Goal: Task Accomplishment & Management: Use online tool/utility

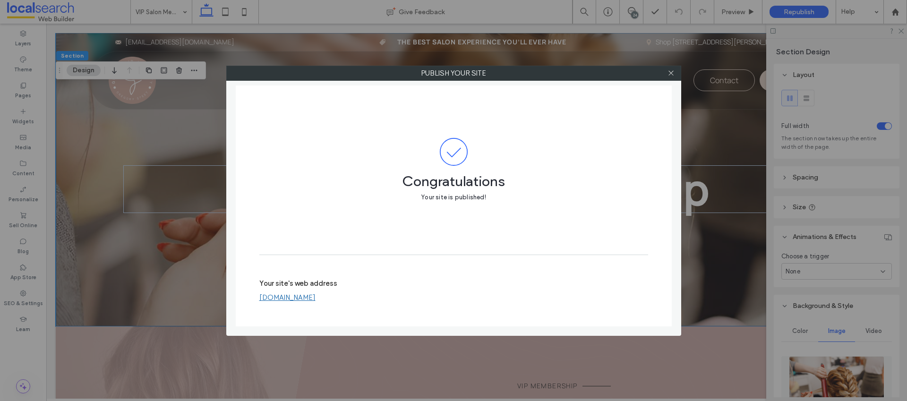
scroll to position [130, 0]
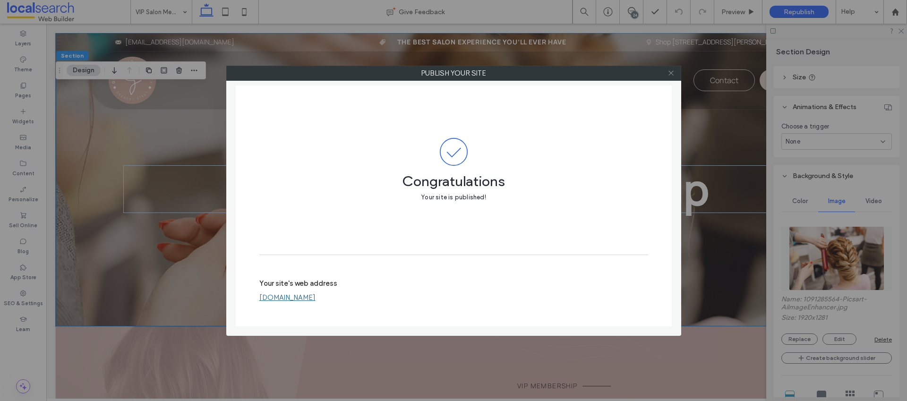
click at [670, 74] on use at bounding box center [671, 73] width 5 height 5
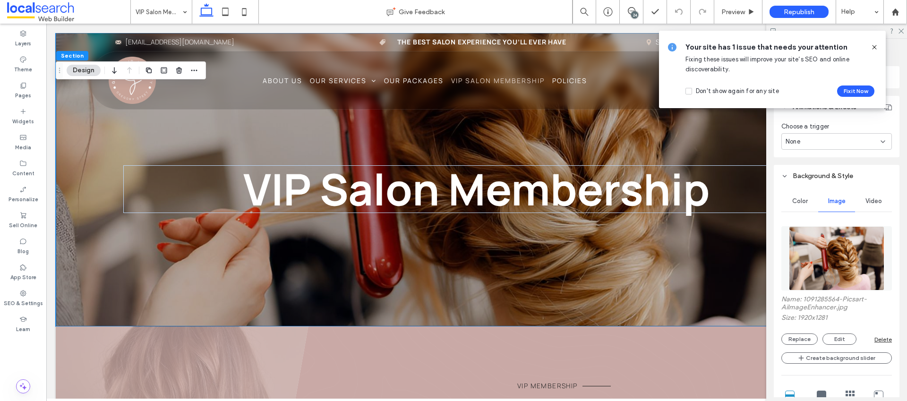
scroll to position [0, 0]
click at [873, 42] on span at bounding box center [875, 47] width 8 height 10
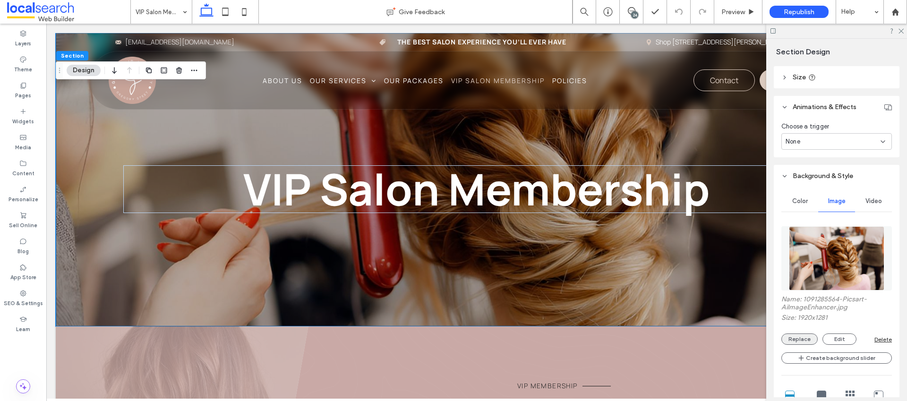
click at [798, 337] on button "Replace" at bounding box center [800, 339] width 36 height 11
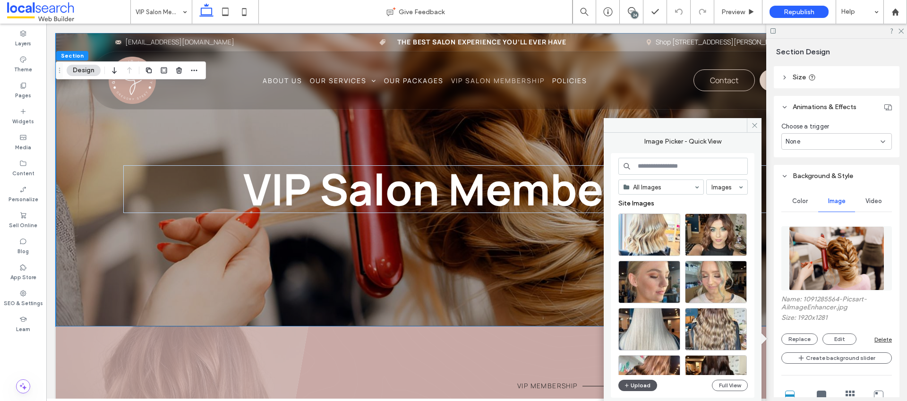
click at [645, 390] on button "Upload" at bounding box center [638, 385] width 39 height 11
click at [727, 386] on button "Full View" at bounding box center [730, 385] width 36 height 11
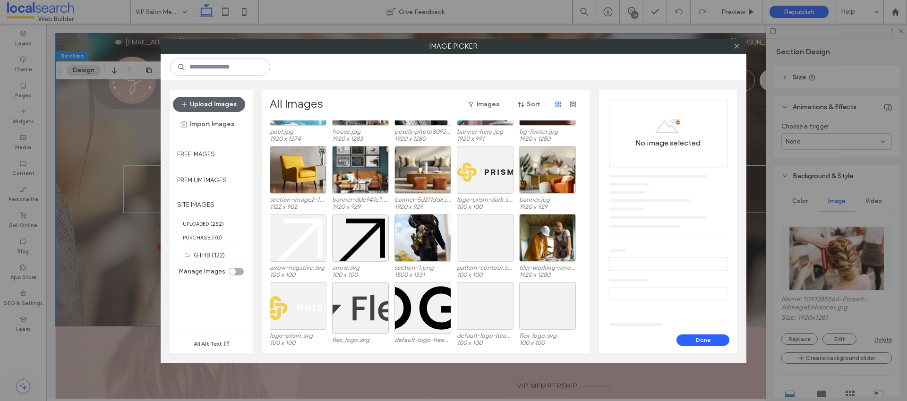
scroll to position [1365, 0]
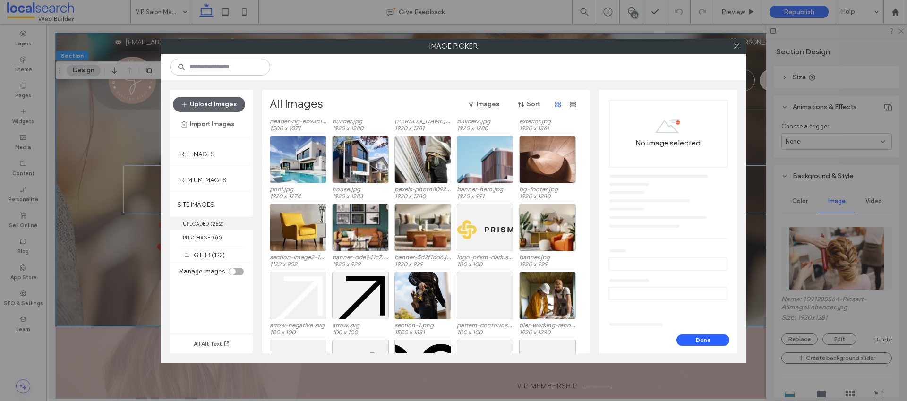
click at [220, 224] on b "252" at bounding box center [217, 224] width 10 height 7
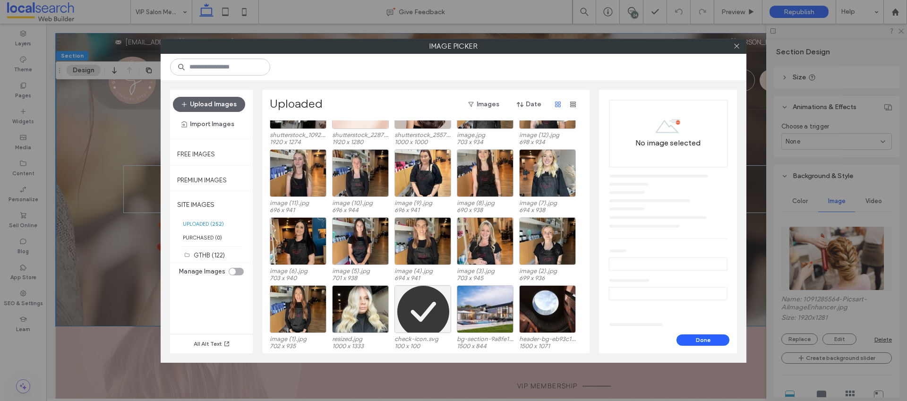
scroll to position [2610, 0]
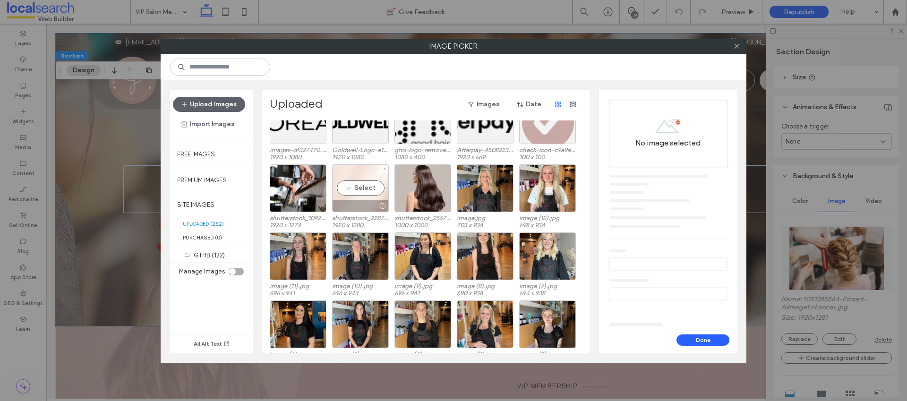
click at [358, 186] on div "Select" at bounding box center [360, 188] width 57 height 48
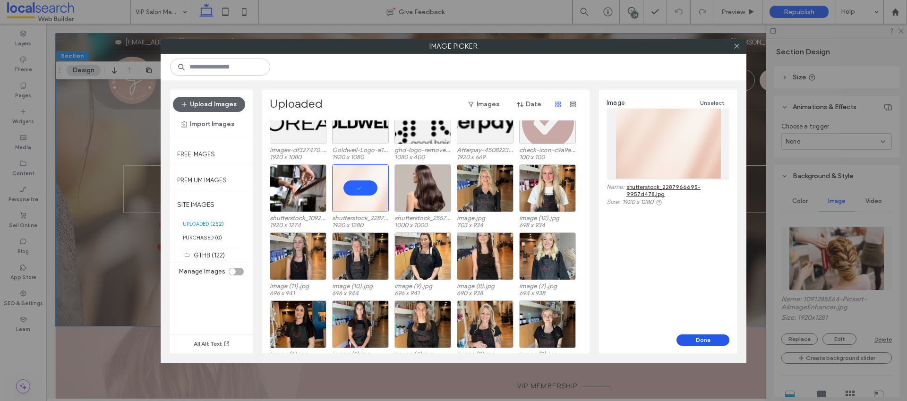
click at [710, 343] on button "Done" at bounding box center [703, 340] width 53 height 11
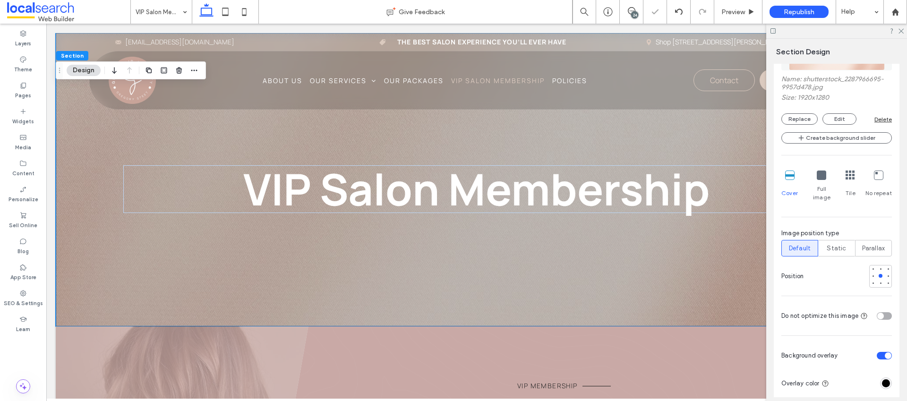
scroll to position [441, 0]
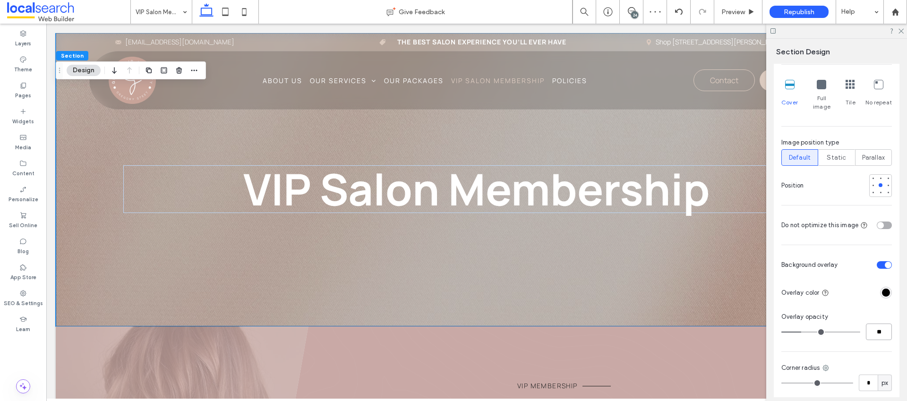
click at [870, 326] on input "**" at bounding box center [879, 332] width 26 height 17
type input "**"
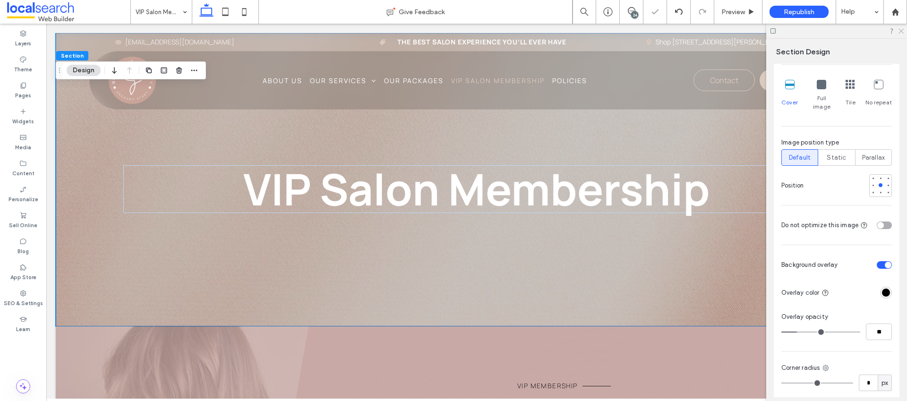
click at [899, 32] on icon at bounding box center [901, 30] width 6 height 6
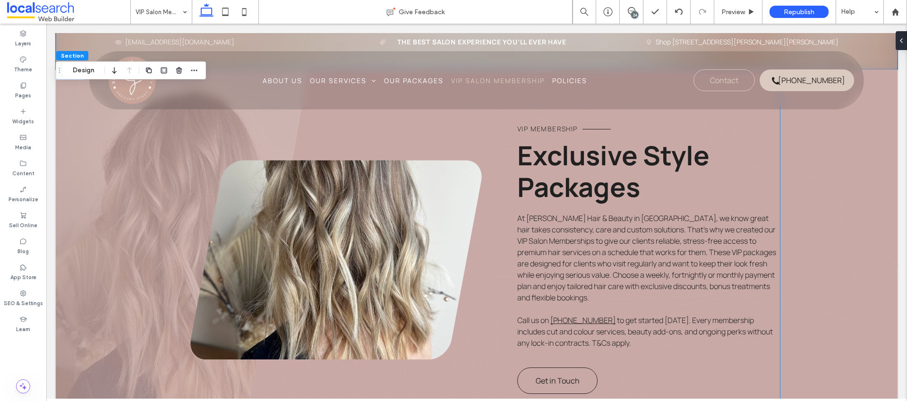
scroll to position [258, 0]
click at [345, 271] on link at bounding box center [336, 258] width 292 height 199
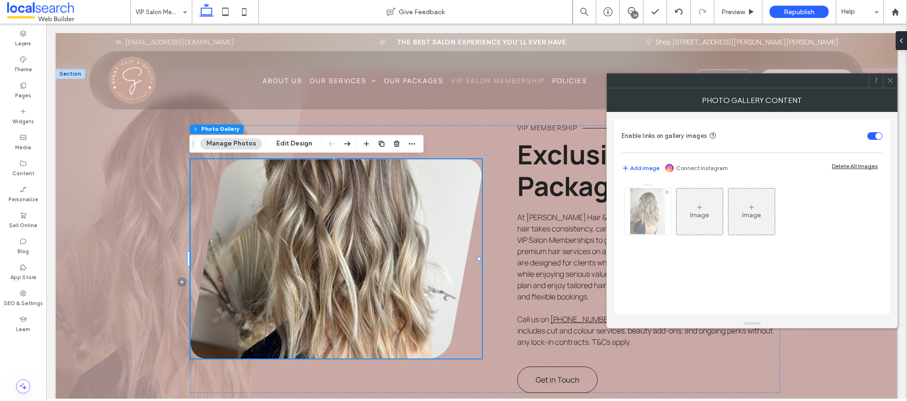
click at [648, 217] on img at bounding box center [647, 212] width 35 height 46
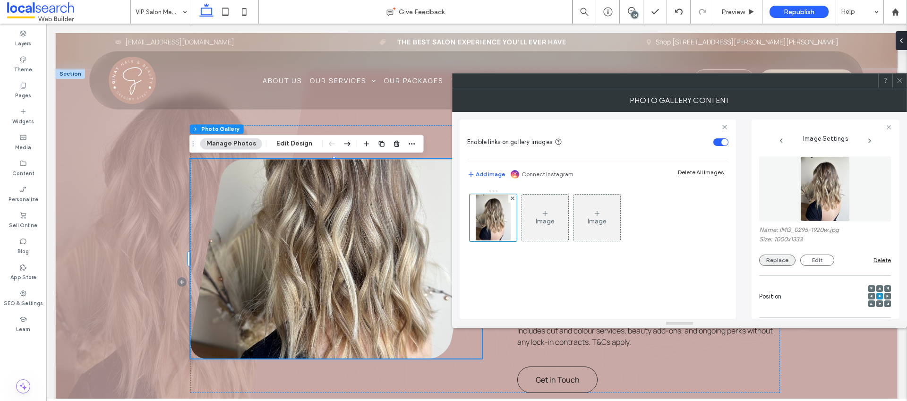
click at [776, 259] on button "Replace" at bounding box center [777, 260] width 36 height 11
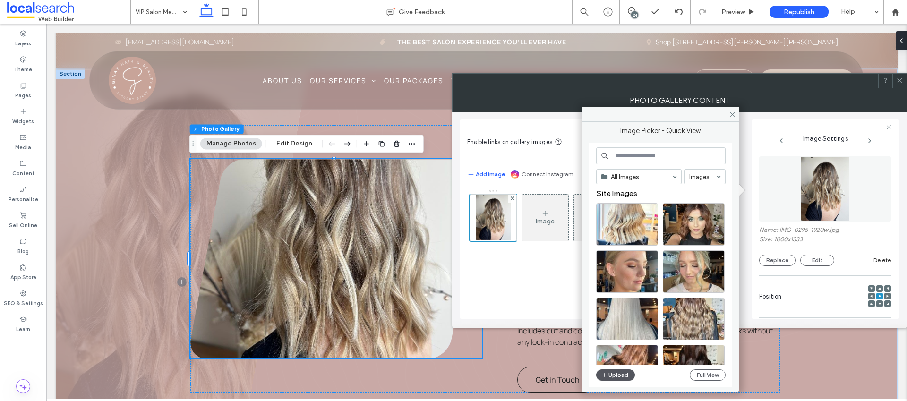
click at [612, 374] on button "Upload" at bounding box center [615, 375] width 39 height 11
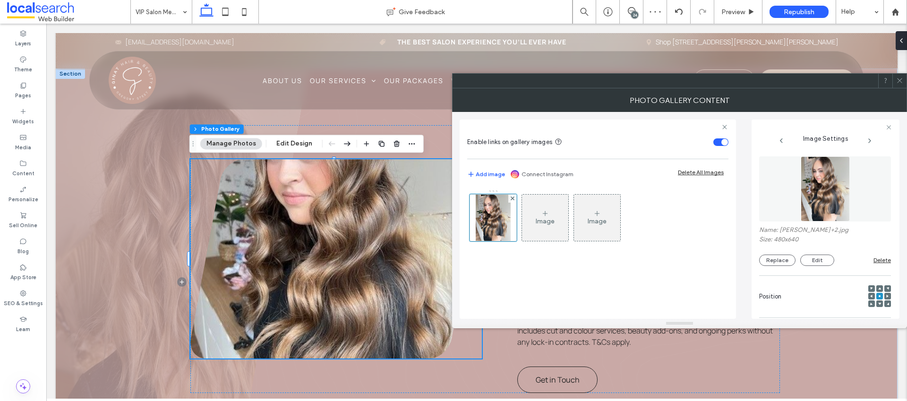
click at [897, 86] on span at bounding box center [899, 81] width 7 height 14
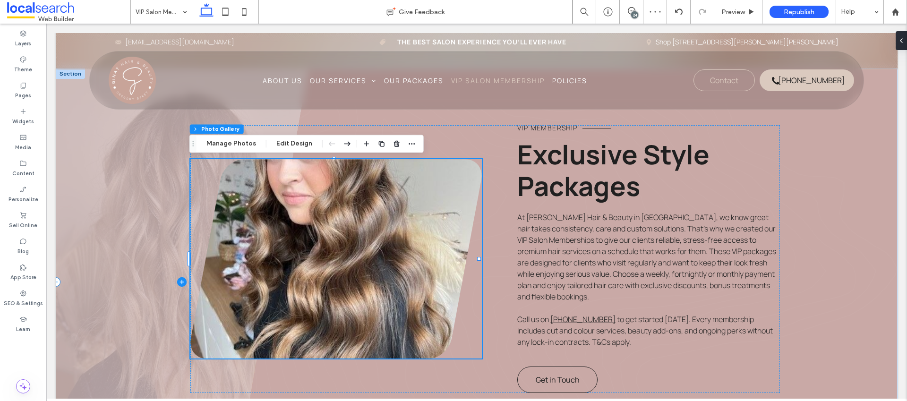
click at [165, 206] on span at bounding box center [182, 282] width 253 height 427
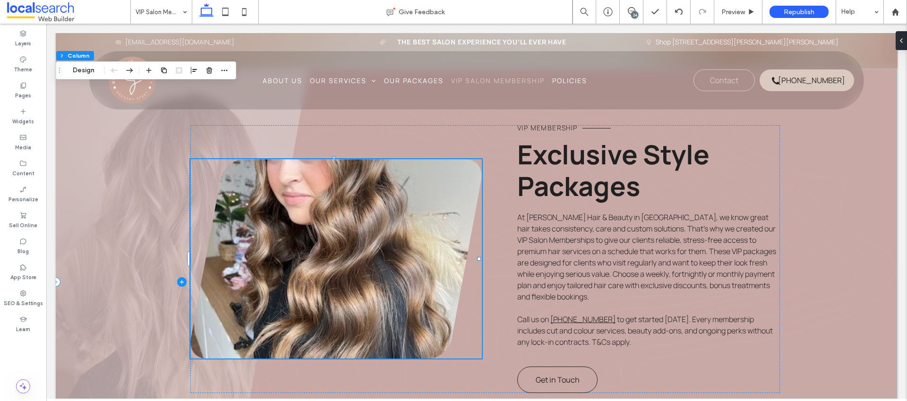
click at [165, 206] on span at bounding box center [182, 282] width 253 height 427
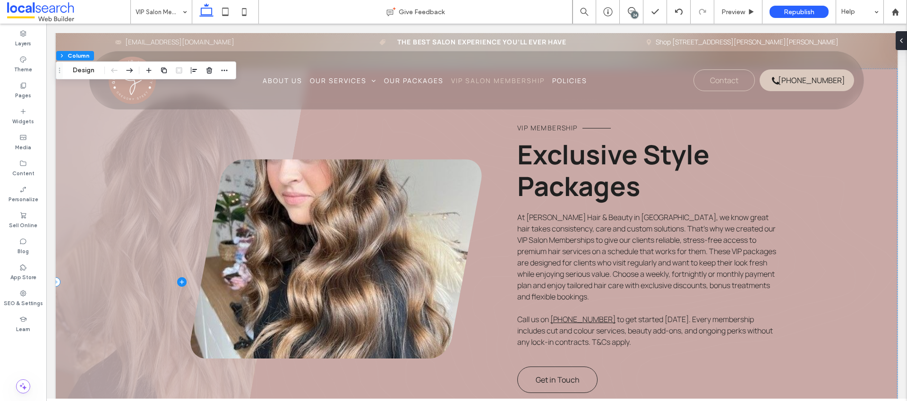
click at [144, 160] on span at bounding box center [182, 282] width 253 height 427
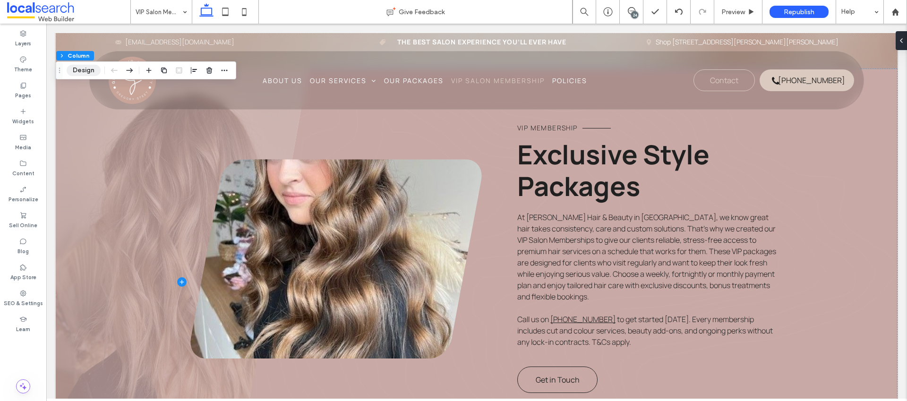
click at [72, 66] on button "Design" at bounding box center [84, 70] width 34 height 11
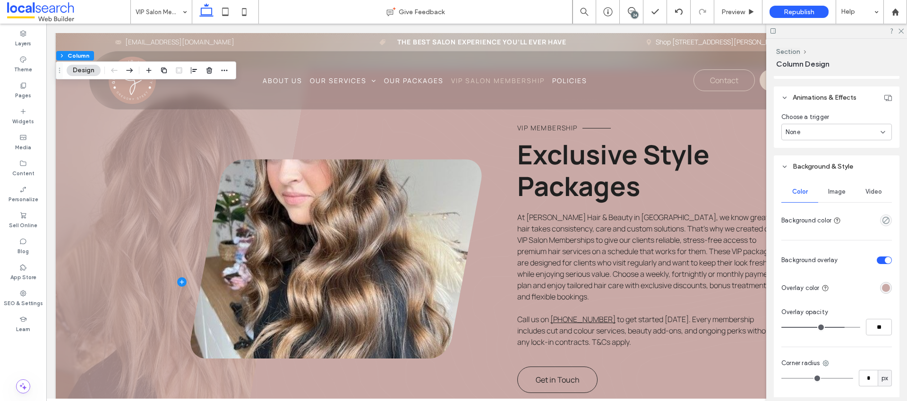
scroll to position [461, 0]
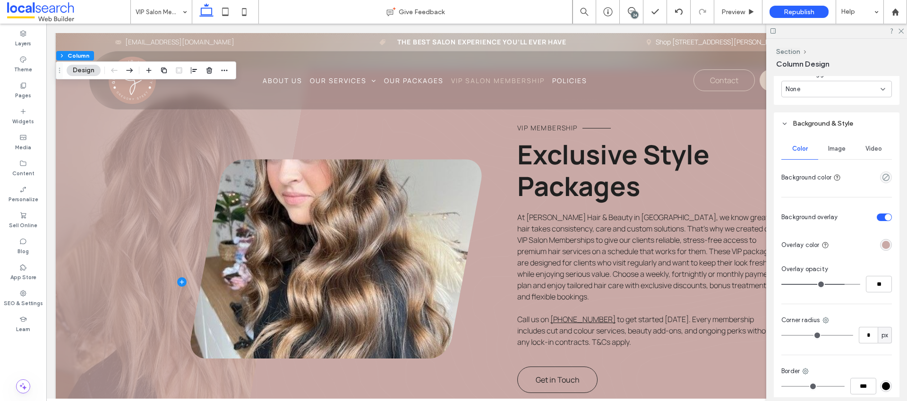
click at [835, 144] on div "Image" at bounding box center [836, 148] width 37 height 21
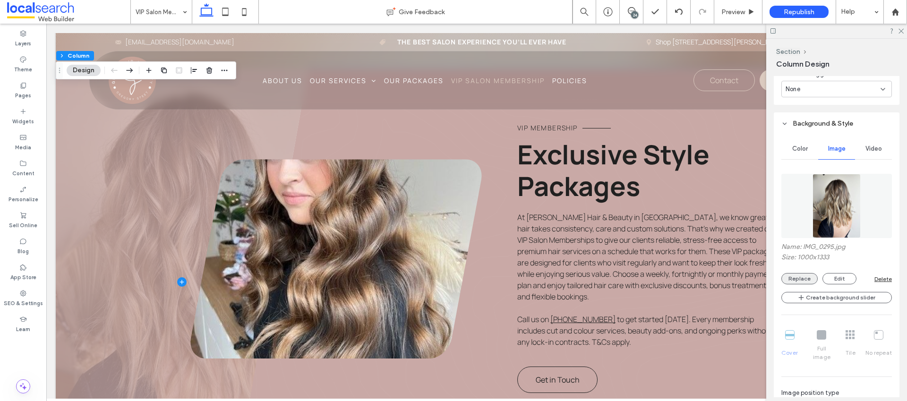
click at [811, 275] on button "Replace" at bounding box center [800, 278] width 36 height 11
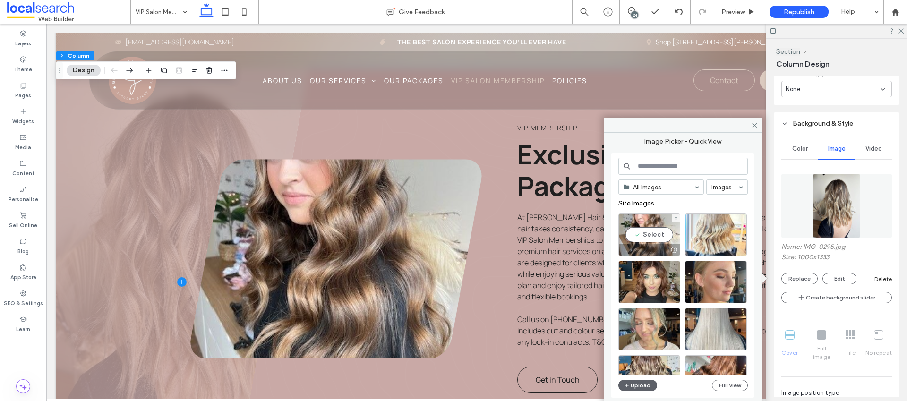
click at [645, 236] on div "Select" at bounding box center [650, 235] width 62 height 43
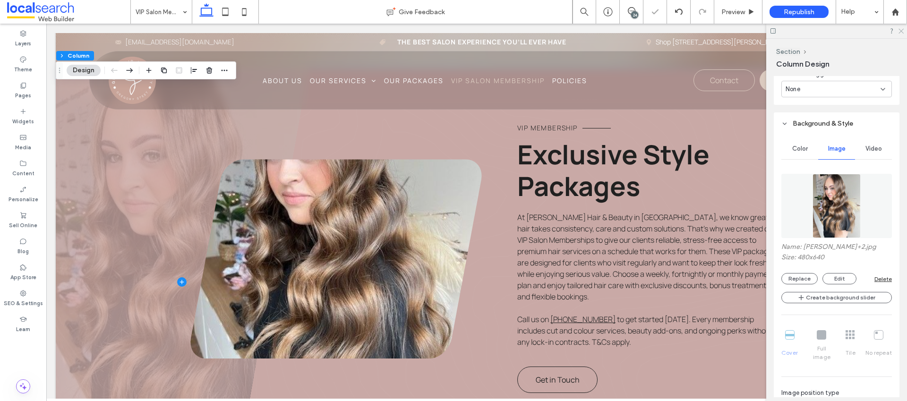
click at [899, 29] on icon at bounding box center [901, 30] width 6 height 6
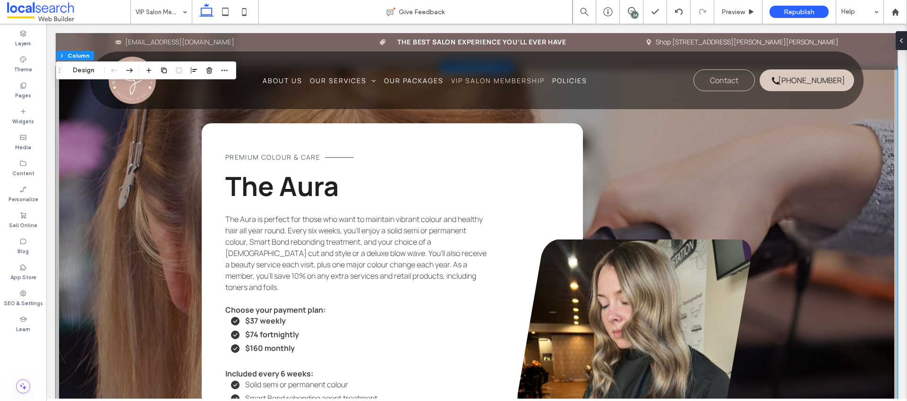
scroll to position [687, 0]
click at [634, 13] on div "24" at bounding box center [634, 14] width 7 height 7
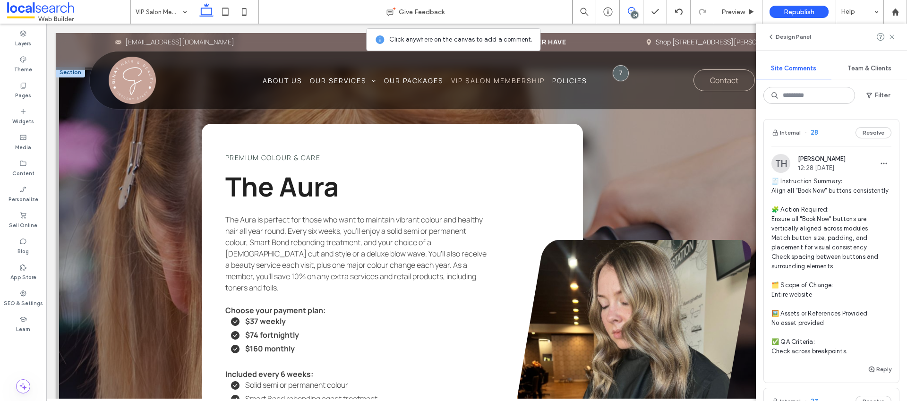
click at [139, 249] on div "Premium Colour & Care The Aura The Aura is perfect for those who want to mainta…" at bounding box center [477, 327] width 842 height 521
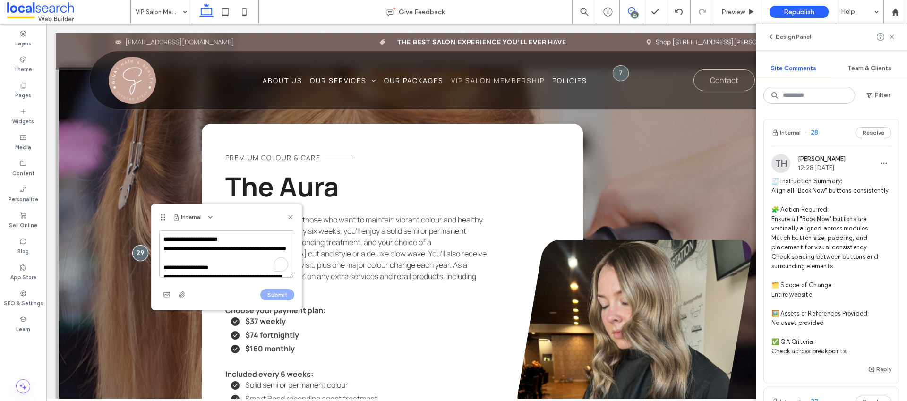
scroll to position [155, 0]
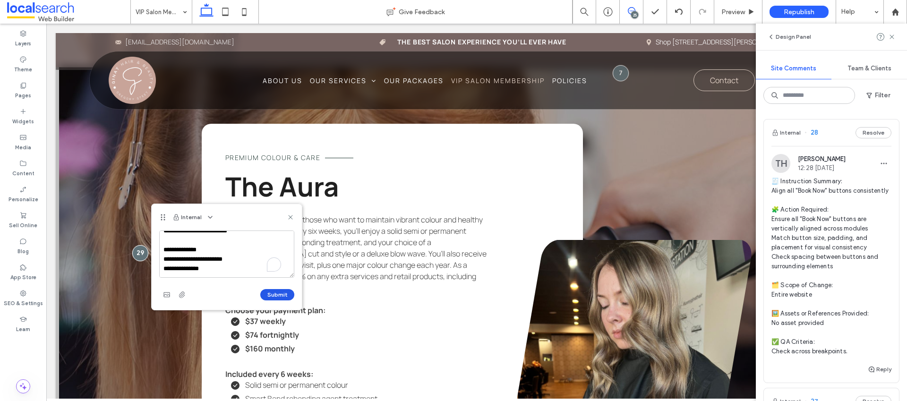
type textarea "**********"
click at [285, 297] on button "Submit" at bounding box center [277, 294] width 34 height 11
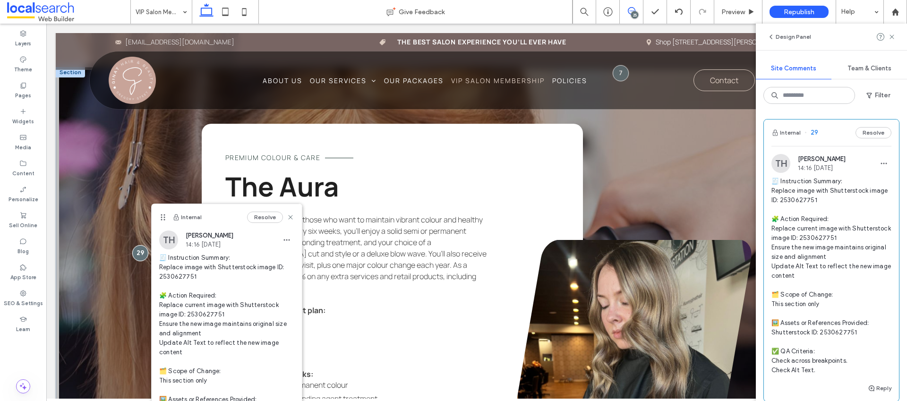
scroll to position [0, 0]
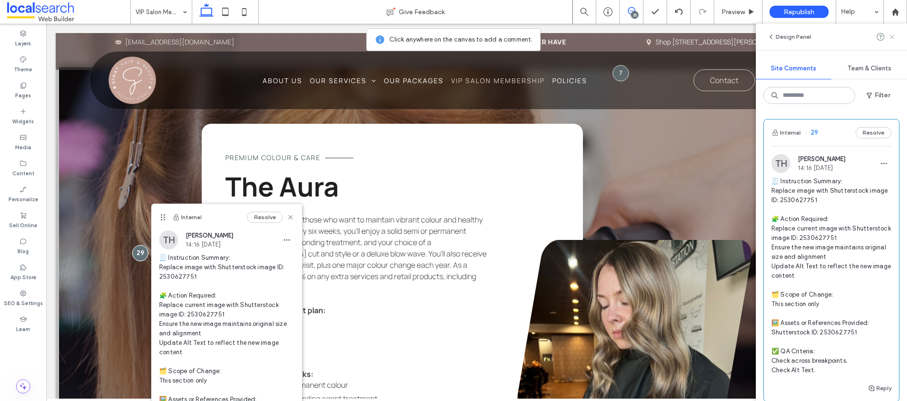
drag, startPoint x: 892, startPoint y: 37, endPoint x: 352, endPoint y: 133, distance: 548.1
click at [892, 37] on use at bounding box center [892, 36] width 4 height 4
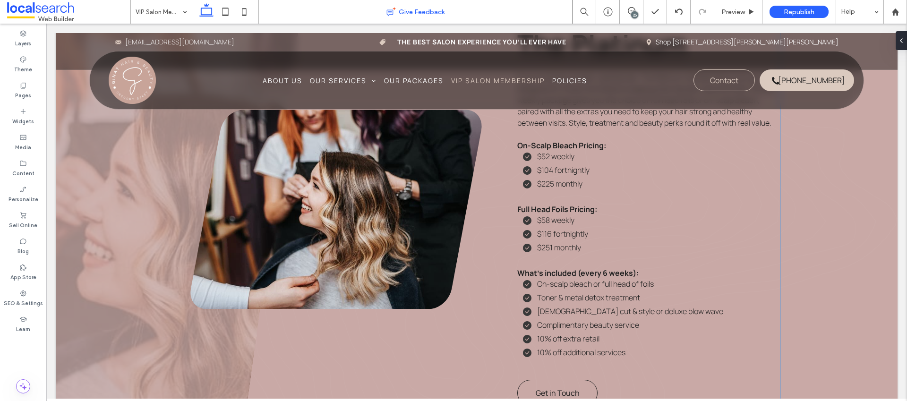
scroll to position [2280, 0]
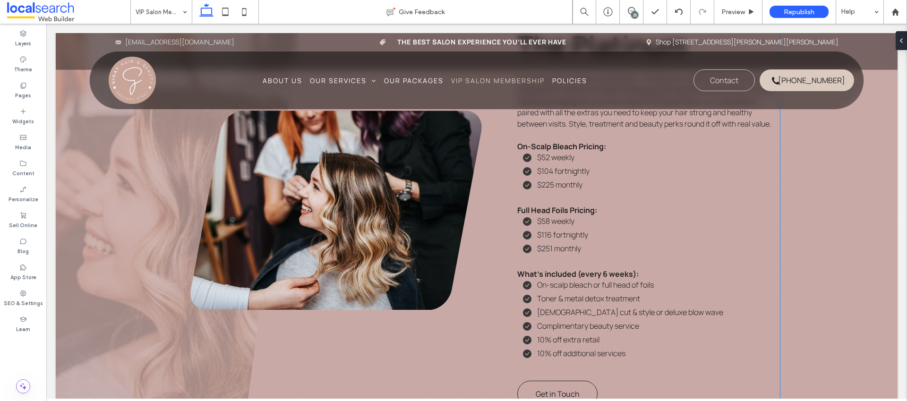
click at [337, 207] on link at bounding box center [336, 210] width 292 height 199
click at [337, 206] on link at bounding box center [336, 210] width 292 height 199
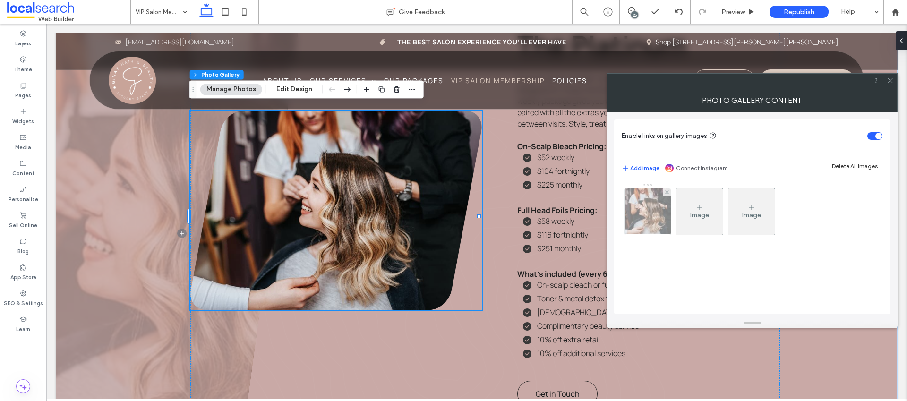
click at [647, 209] on img at bounding box center [648, 212] width 70 height 46
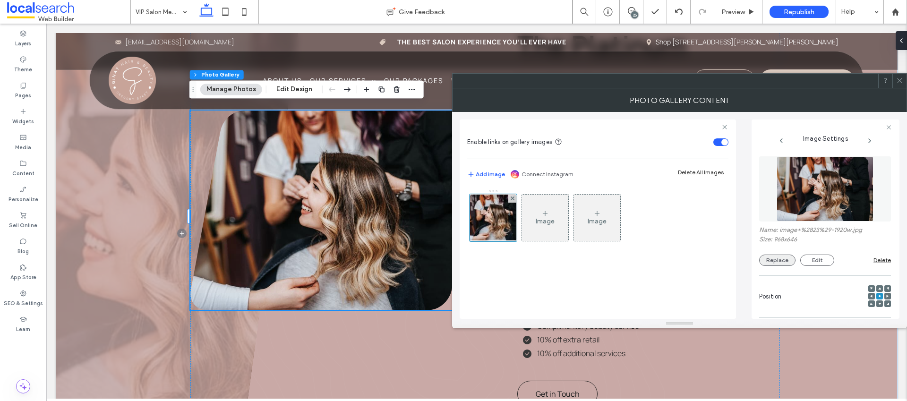
click at [781, 259] on button "Replace" at bounding box center [777, 260] width 36 height 11
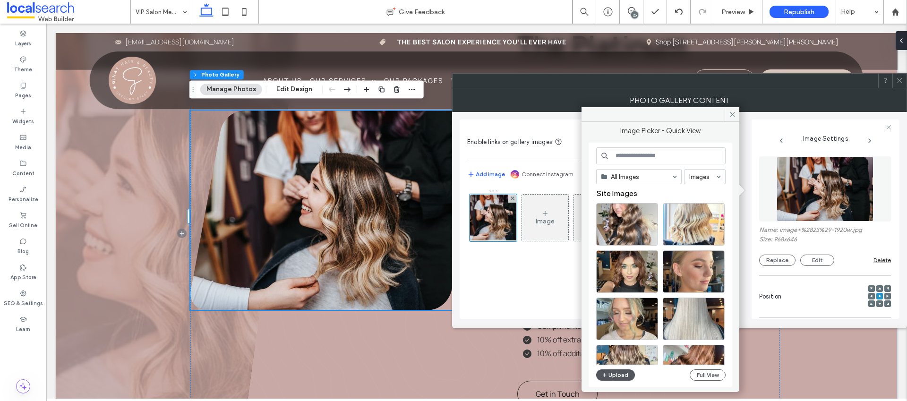
click at [622, 378] on button "Upload" at bounding box center [615, 375] width 39 height 11
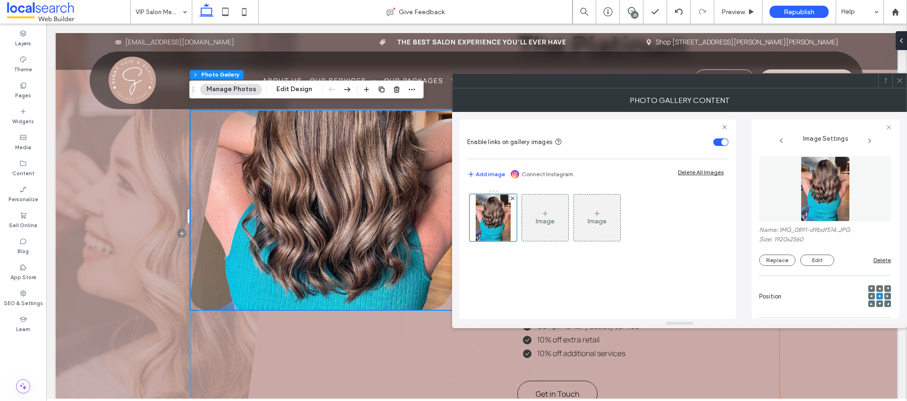
click at [901, 79] on use at bounding box center [899, 80] width 5 height 5
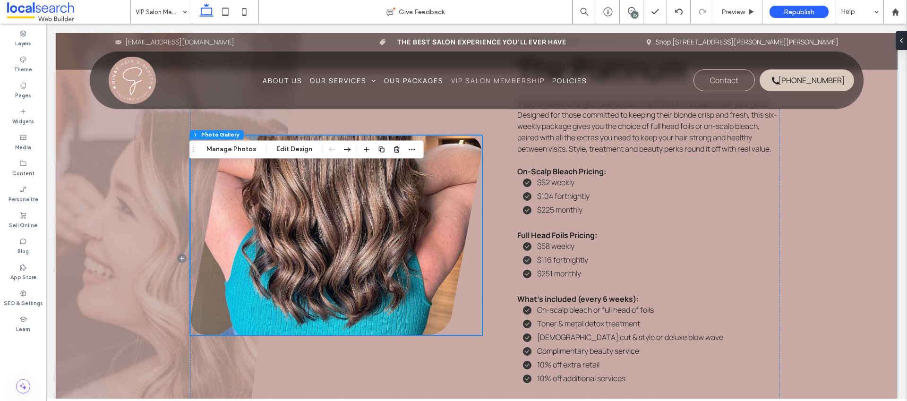
scroll to position [2198, 0]
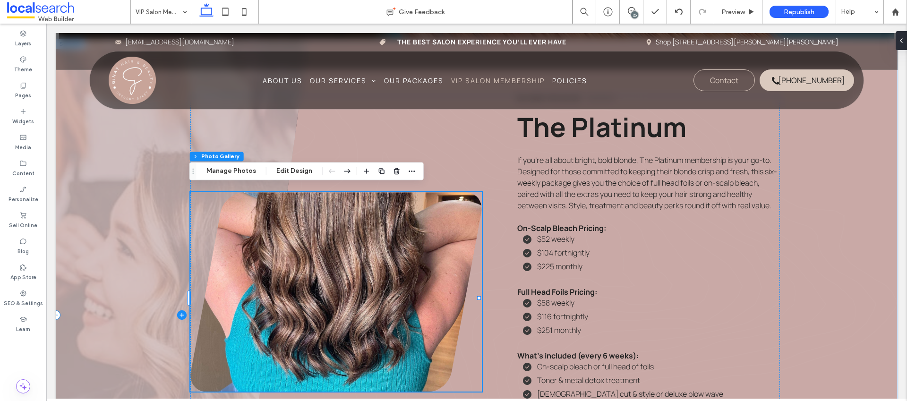
click at [137, 258] on span at bounding box center [182, 315] width 253 height 553
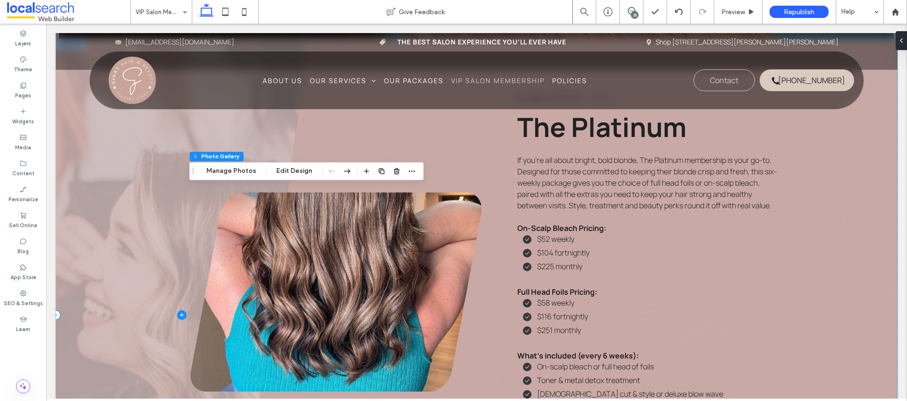
click at [137, 258] on span at bounding box center [182, 315] width 253 height 553
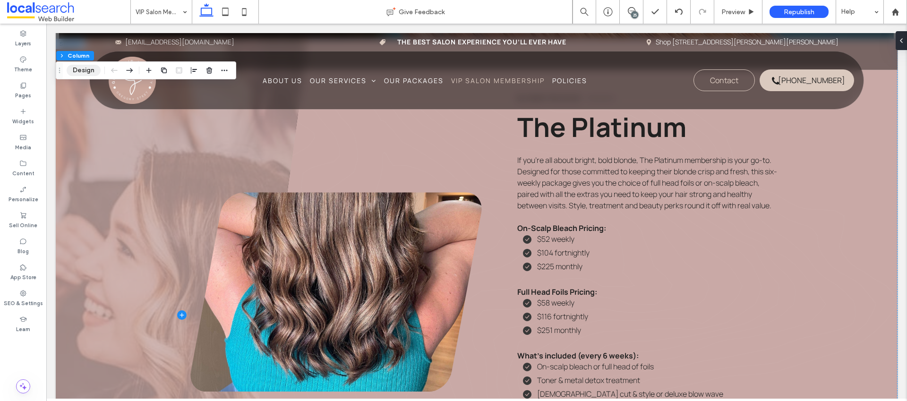
click at [72, 74] on button "Design" at bounding box center [84, 70] width 34 height 11
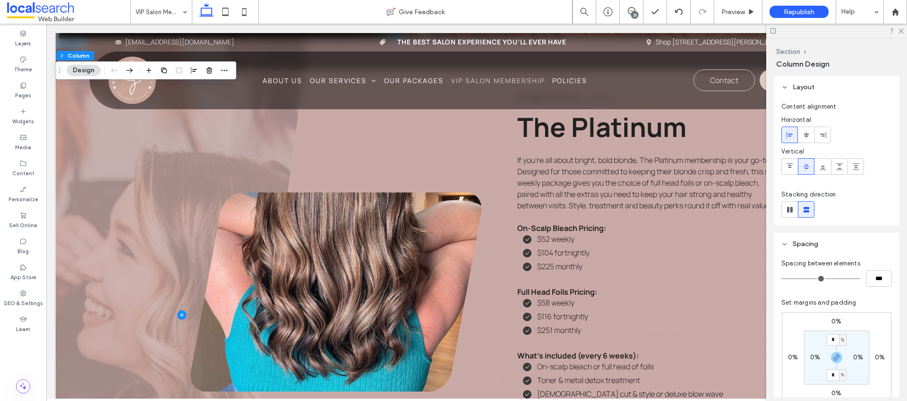
scroll to position [319, 0]
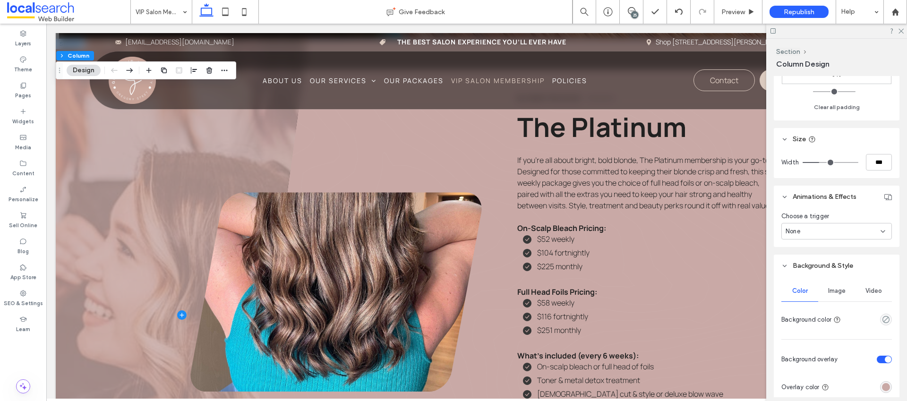
click at [836, 289] on span "Image" at bounding box center [836, 291] width 17 height 8
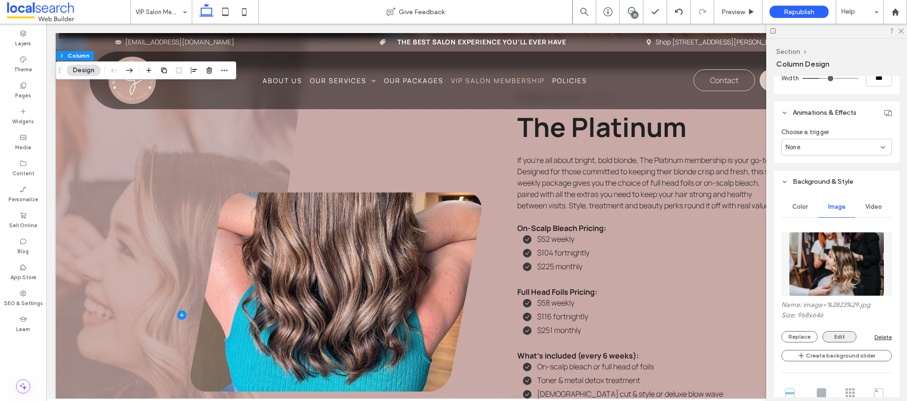
scroll to position [404, 0]
click at [789, 337] on button "Replace" at bounding box center [800, 335] width 36 height 11
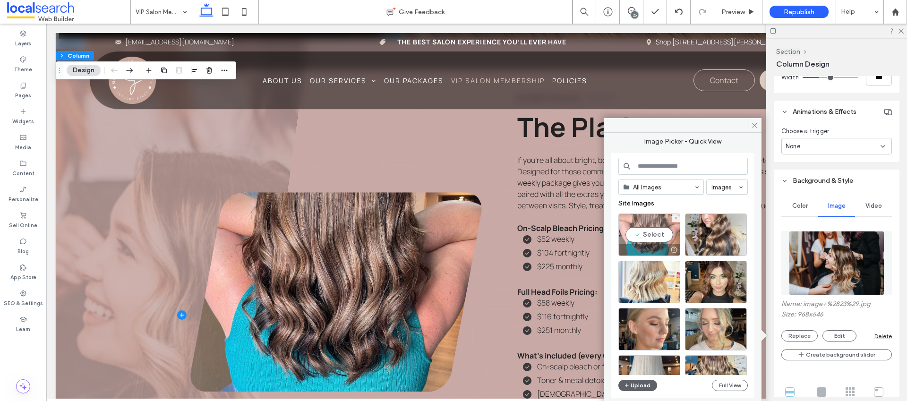
click at [646, 222] on div "Select" at bounding box center [650, 235] width 62 height 43
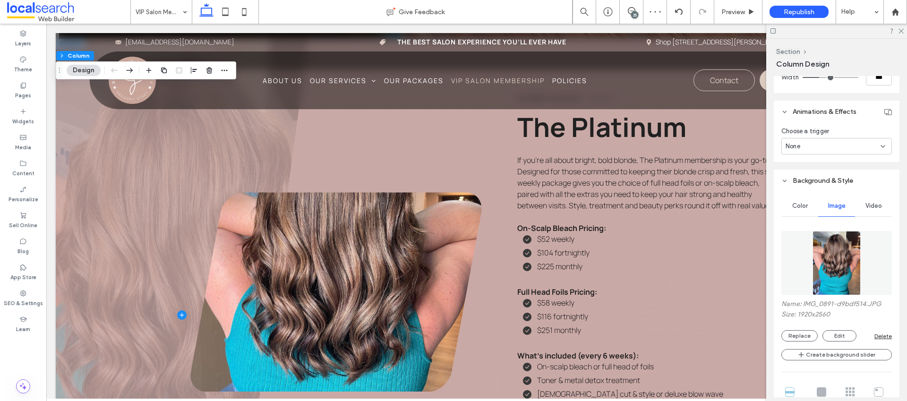
click at [901, 32] on icon at bounding box center [901, 30] width 6 height 6
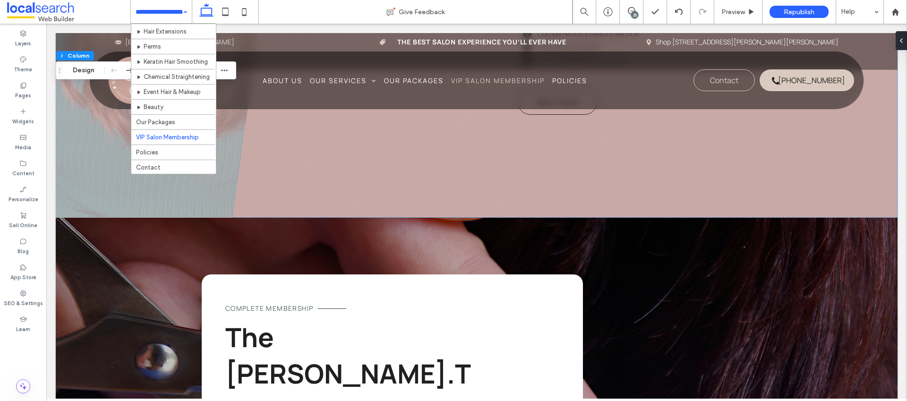
scroll to position [104, 0]
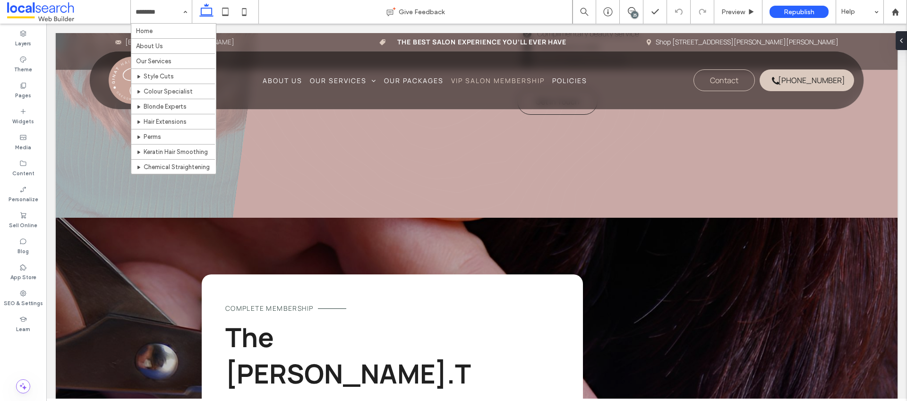
click at [631, 15] on div "25" at bounding box center [634, 14] width 7 height 7
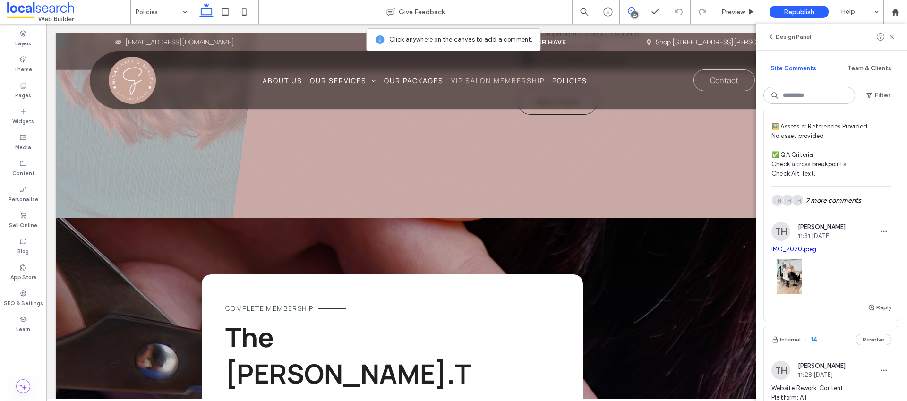
scroll to position [4406, 0]
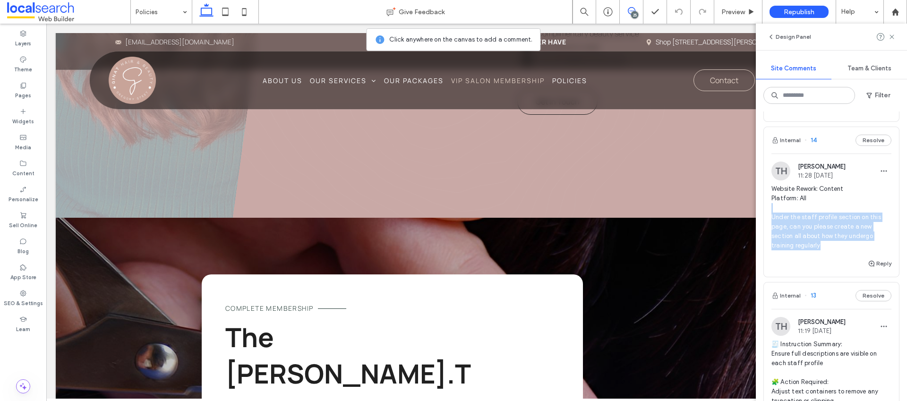
drag, startPoint x: 833, startPoint y: 254, endPoint x: 764, endPoint y: 219, distance: 77.1
click at [764, 219] on div "TH [PERSON_NAME] Hawthorn 11:28 [DATE] Website Rework: Content Platform: All Un…" at bounding box center [831, 210] width 135 height 96
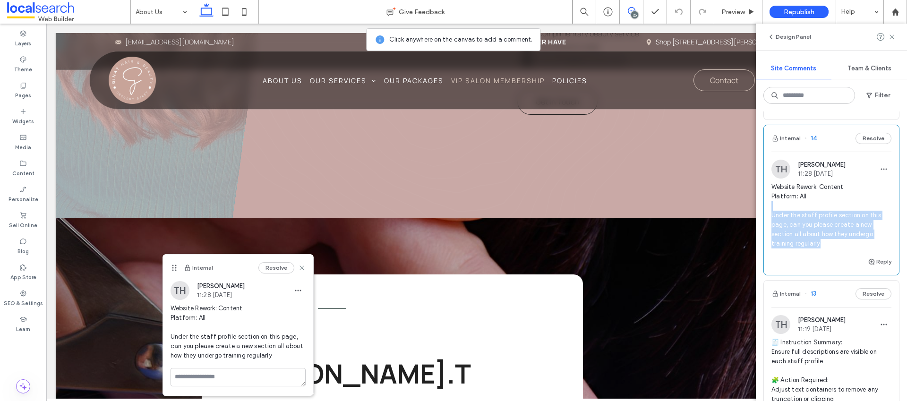
scroll to position [4410, 0]
click at [888, 39] on icon at bounding box center [892, 37] width 8 height 8
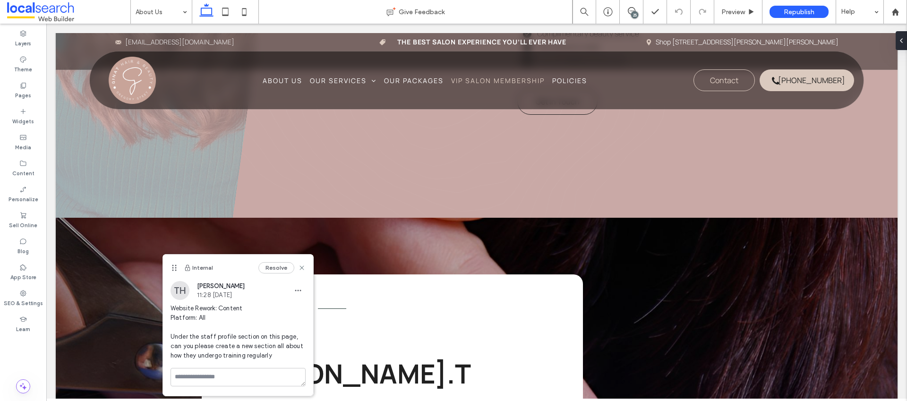
scroll to position [0, 0]
click at [634, 7] on icon at bounding box center [632, 11] width 8 height 8
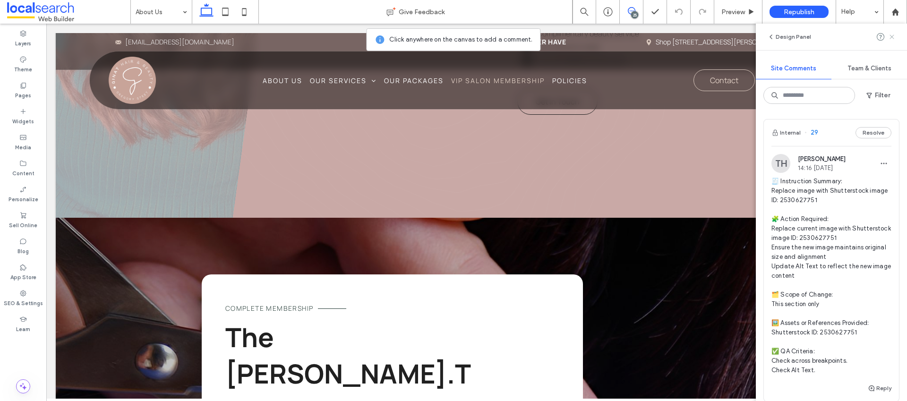
click at [890, 38] on use at bounding box center [892, 36] width 4 height 4
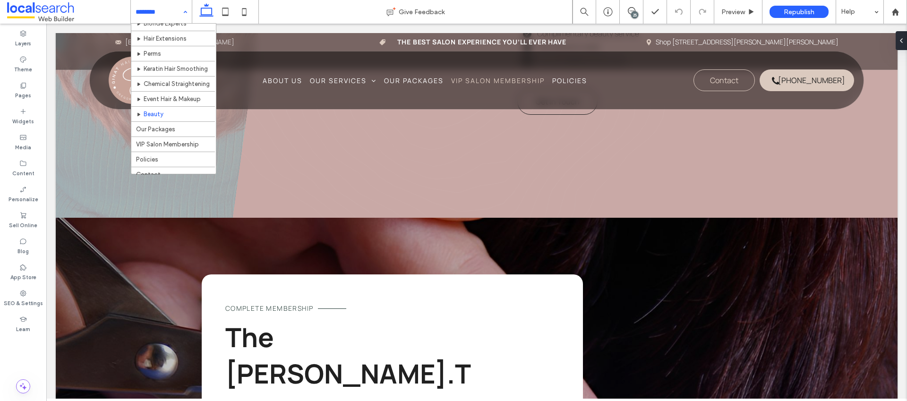
scroll to position [103, 0]
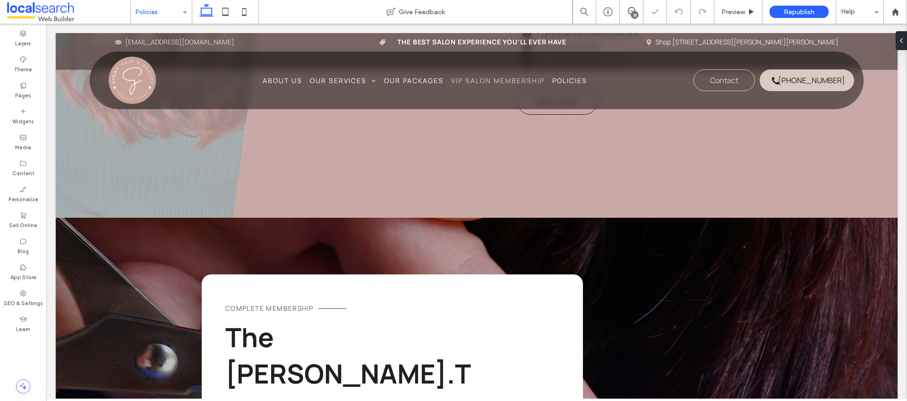
click at [633, 17] on div "25" at bounding box center [634, 14] width 7 height 7
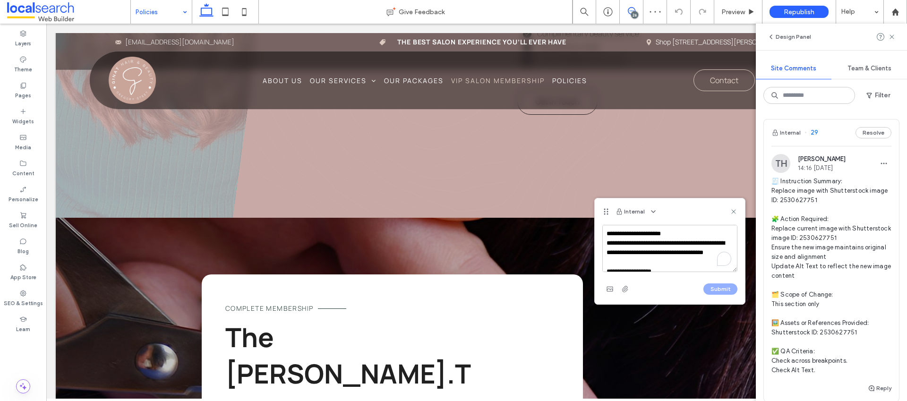
scroll to position [173, 0]
type textarea "**********"
click at [714, 289] on button "Submit" at bounding box center [721, 289] width 34 height 11
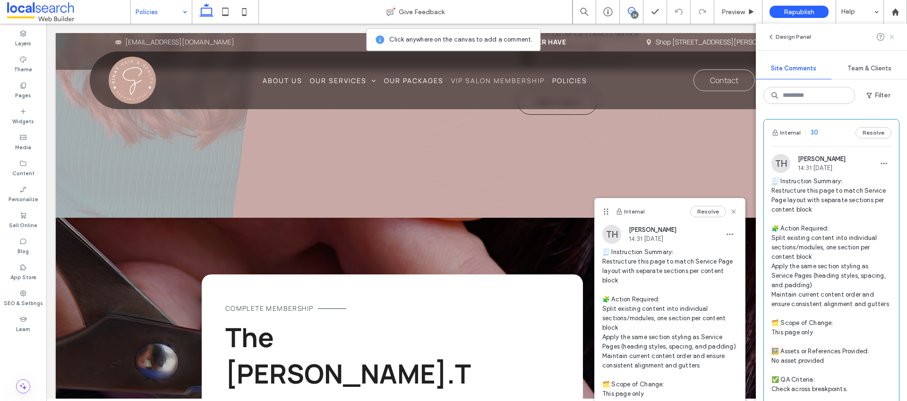
click at [891, 36] on use at bounding box center [892, 36] width 4 height 4
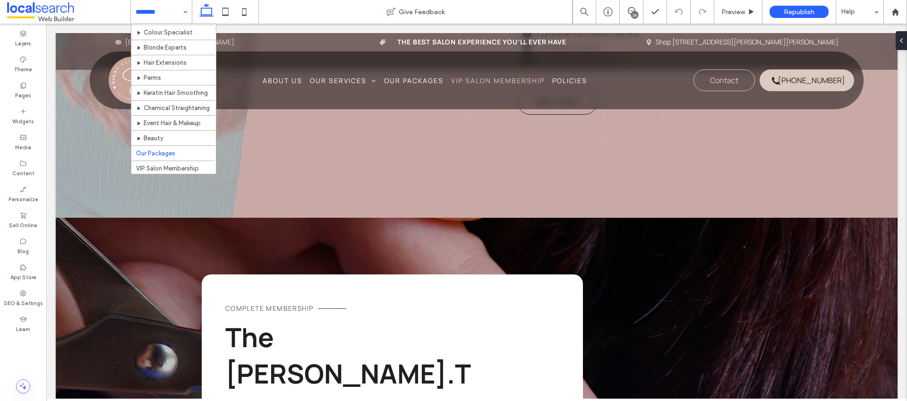
scroll to position [104, 0]
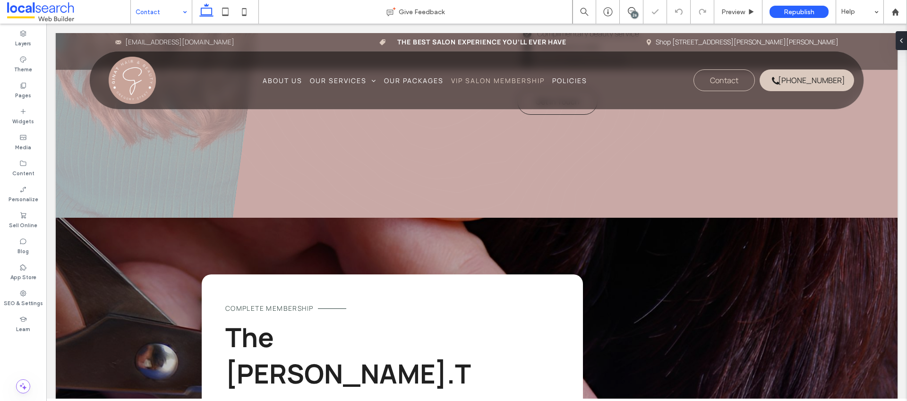
click at [166, 12] on input at bounding box center [159, 12] width 47 height 24
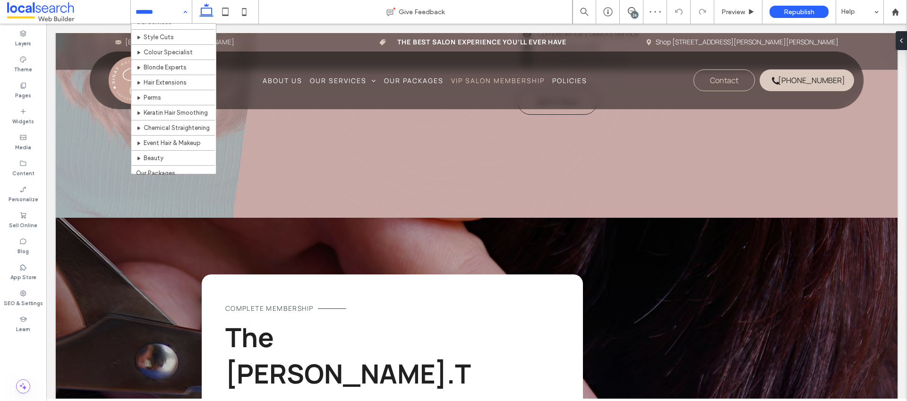
scroll to position [104, 0]
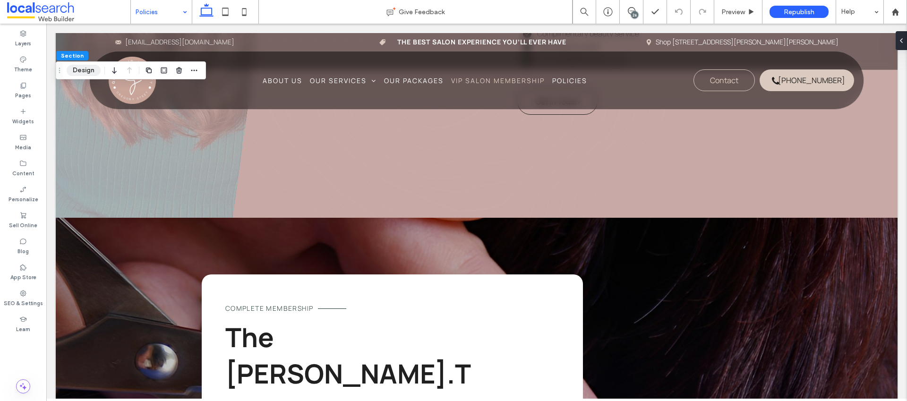
click at [85, 71] on button "Design" at bounding box center [84, 70] width 34 height 11
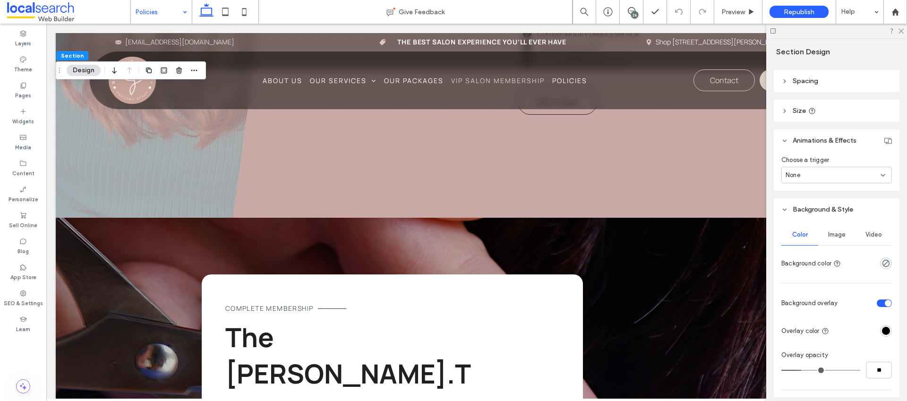
scroll to position [265, 0]
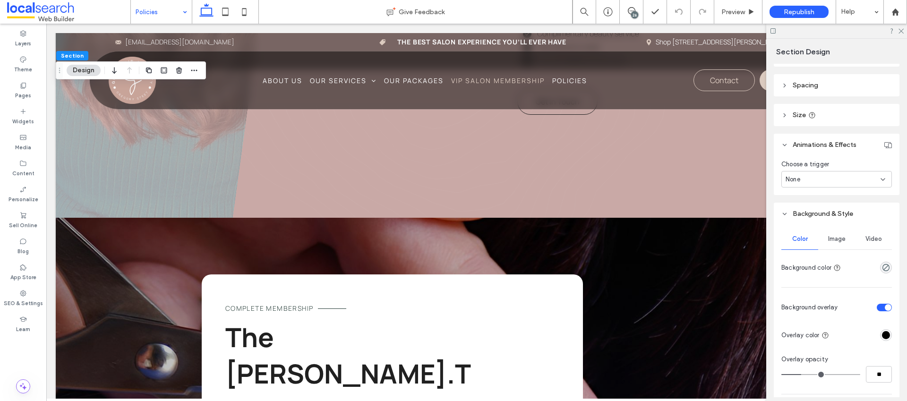
click at [835, 239] on span "Image" at bounding box center [836, 239] width 17 height 8
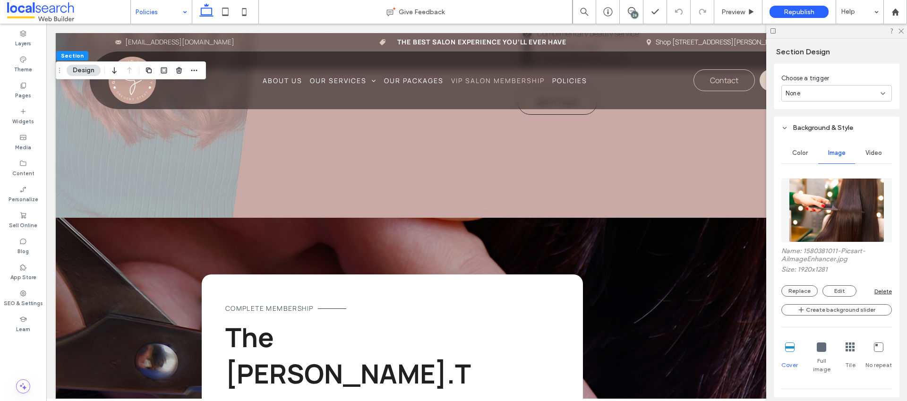
scroll to position [179, 0]
click at [799, 288] on button "Replace" at bounding box center [800, 289] width 36 height 11
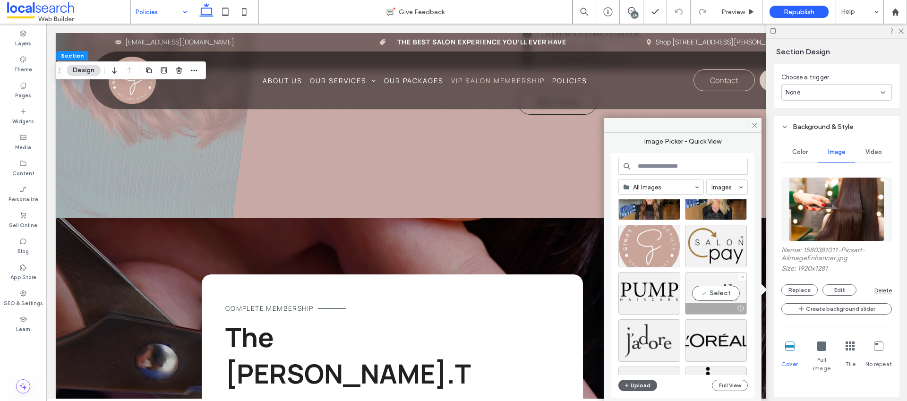
scroll to position [4555, 0]
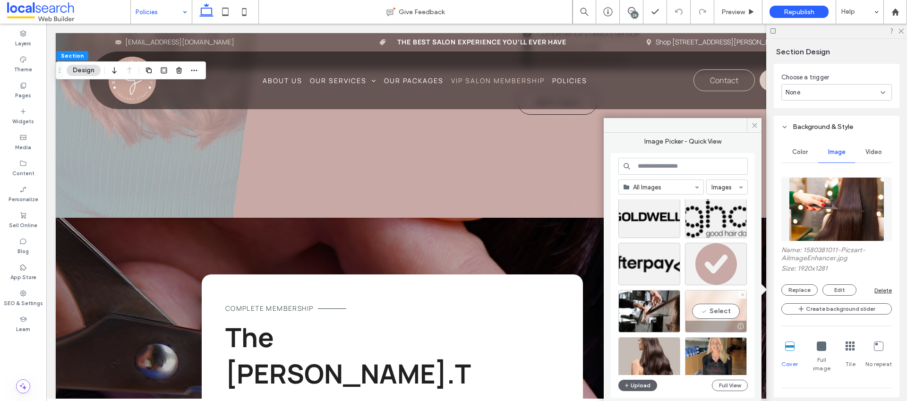
click at [702, 315] on div "Select" at bounding box center [716, 311] width 62 height 43
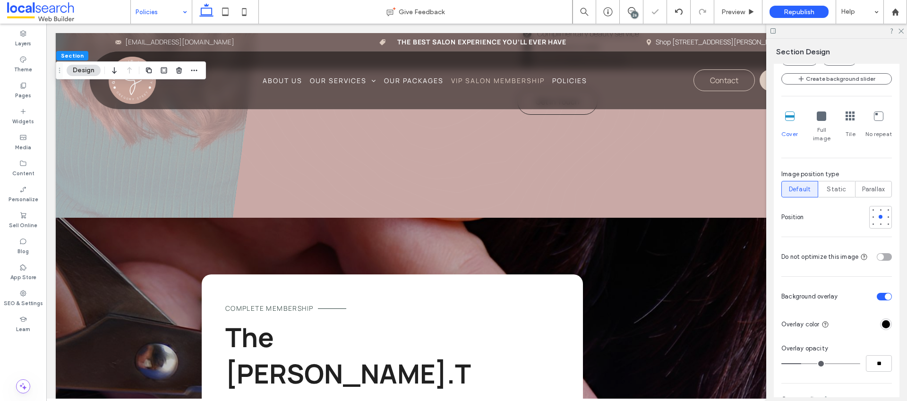
scroll to position [450, 0]
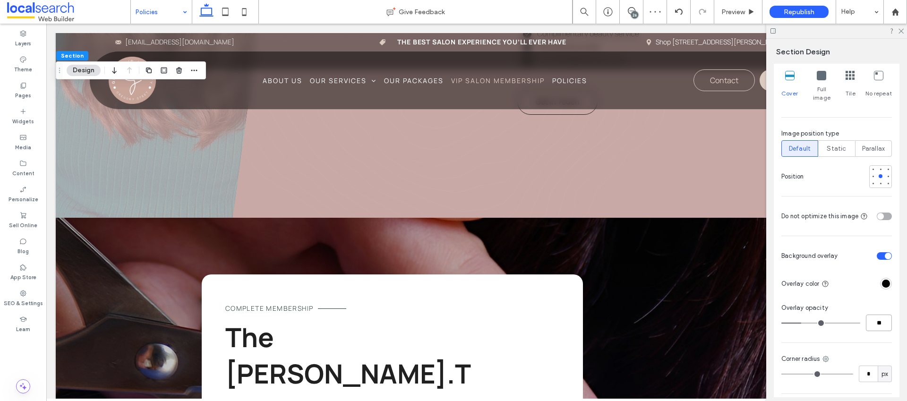
click at [875, 315] on input "**" at bounding box center [879, 323] width 26 height 17
type input "**"
click at [904, 29] on div at bounding box center [837, 31] width 141 height 15
click at [899, 30] on icon at bounding box center [901, 30] width 6 height 6
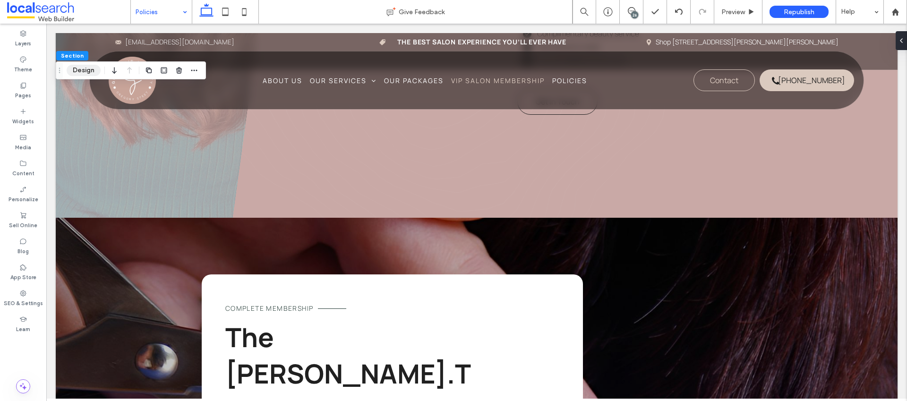
click at [87, 73] on button "Design" at bounding box center [84, 70] width 34 height 11
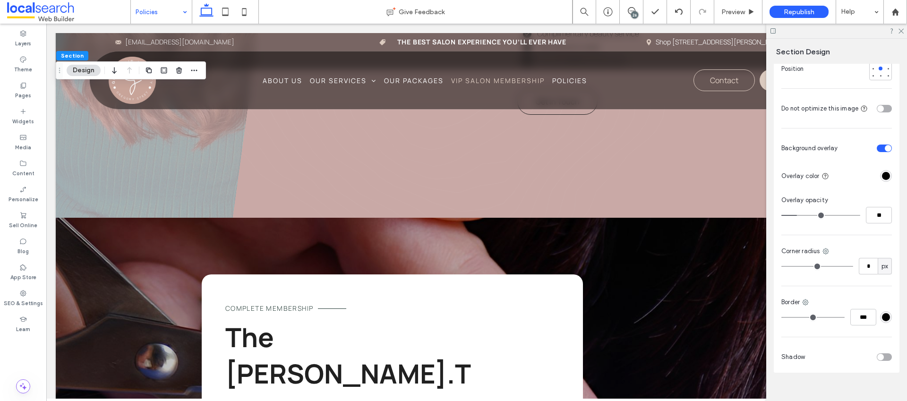
scroll to position [562, 0]
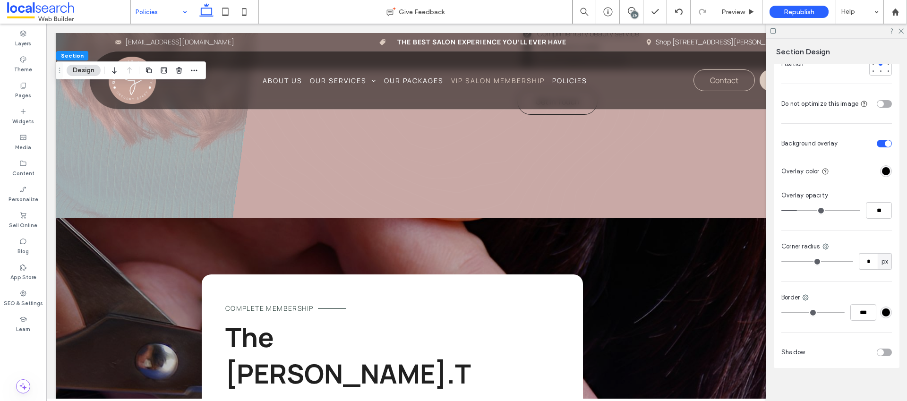
click at [632, 15] on div "26" at bounding box center [634, 14] width 7 height 7
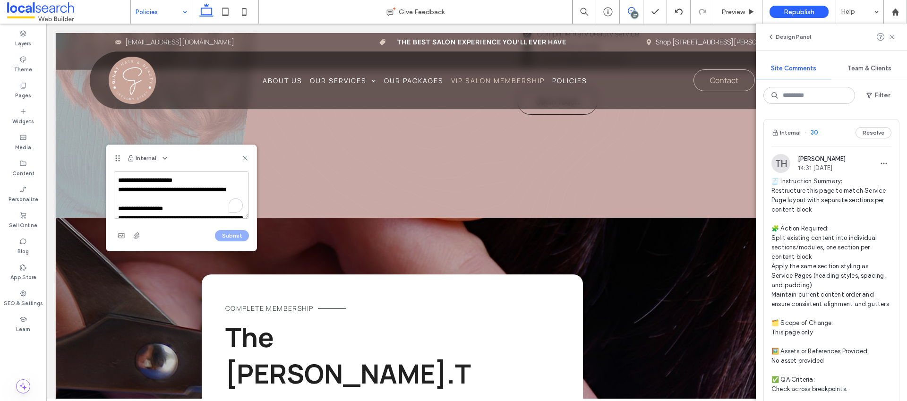
scroll to position [136, 0]
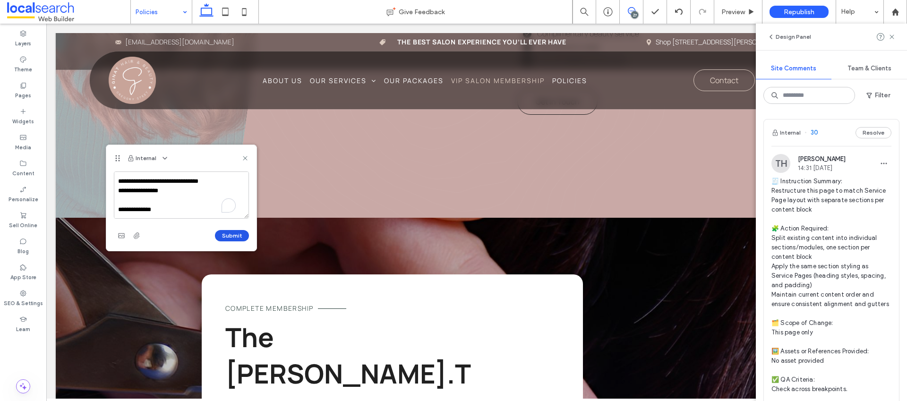
type textarea "**********"
click at [232, 235] on button "Submit" at bounding box center [232, 235] width 34 height 11
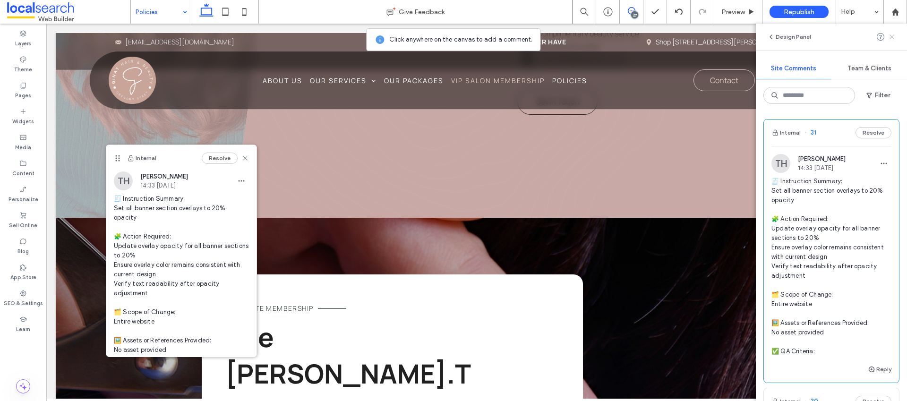
click at [894, 37] on icon at bounding box center [892, 37] width 8 height 8
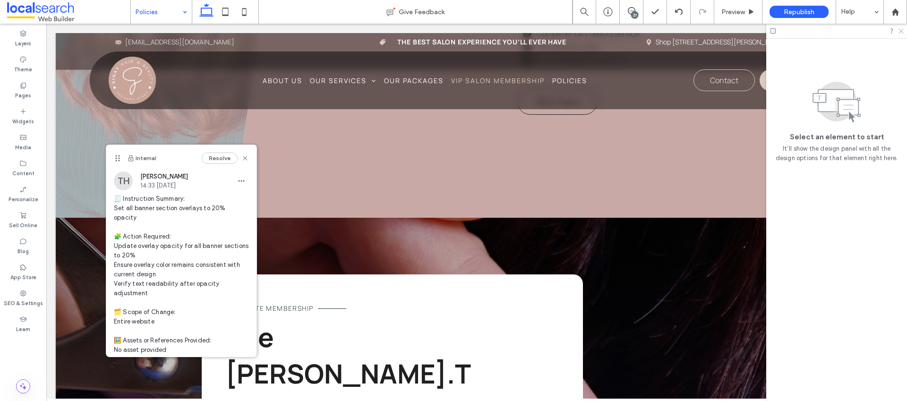
click at [901, 31] on use at bounding box center [901, 31] width 5 height 5
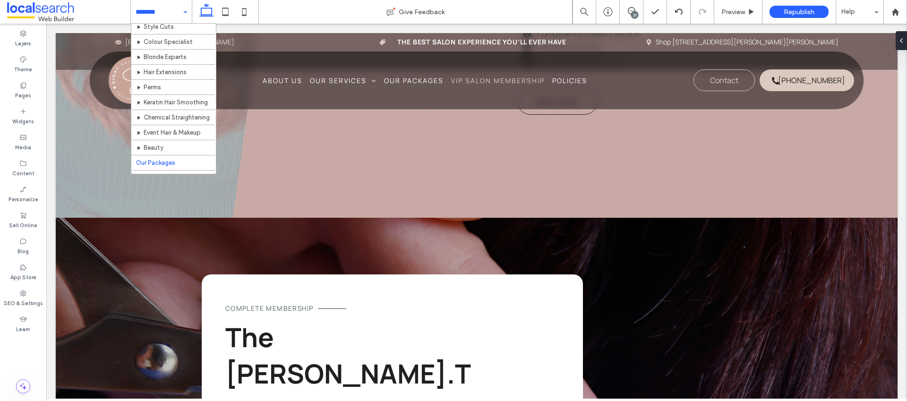
scroll to position [104, 0]
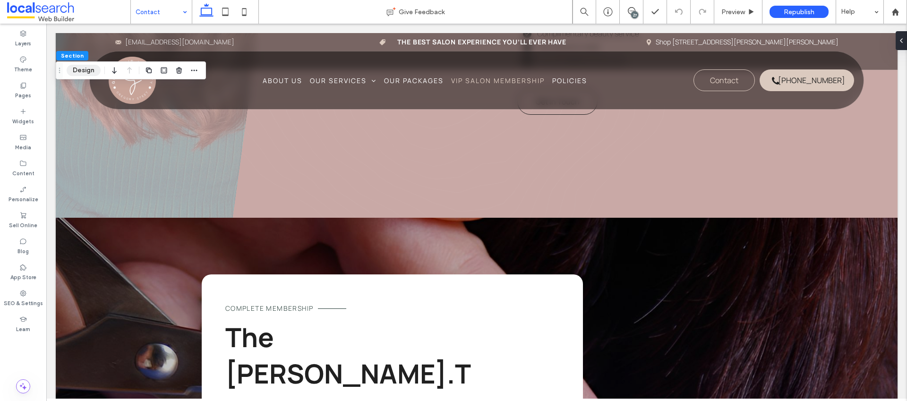
click at [89, 70] on button "Design" at bounding box center [84, 70] width 34 height 11
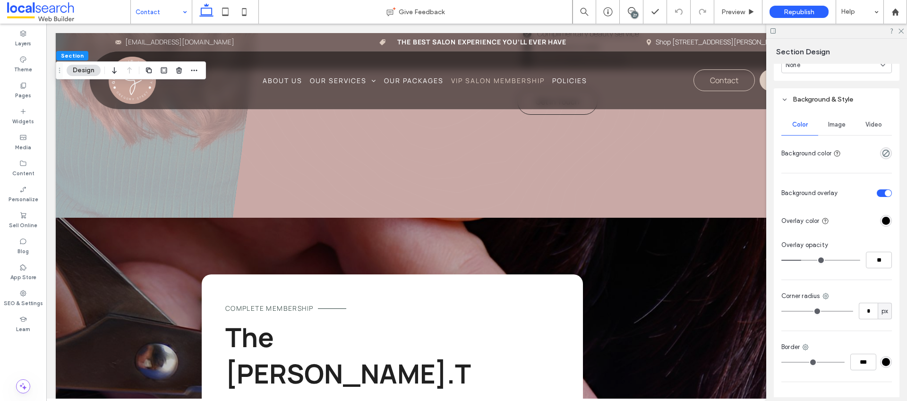
scroll to position [204, 0]
click at [832, 128] on span "Image" at bounding box center [836, 127] width 17 height 8
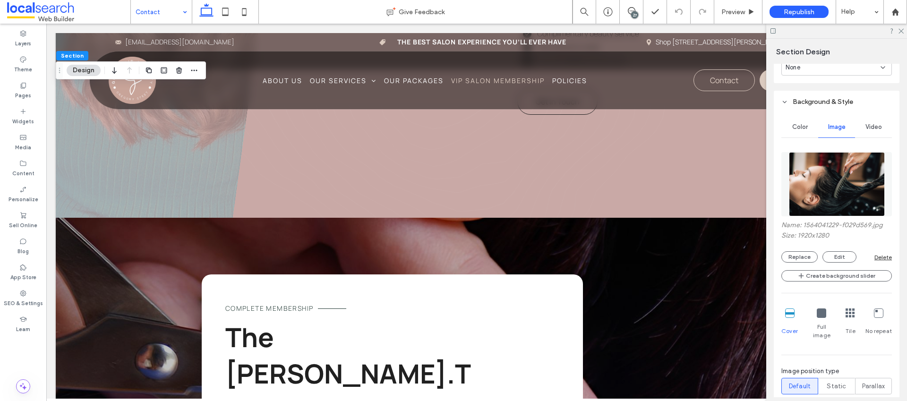
drag, startPoint x: 794, startPoint y: 253, endPoint x: 801, endPoint y: 249, distance: 8.7
click at [794, 253] on button "Replace" at bounding box center [800, 256] width 36 height 11
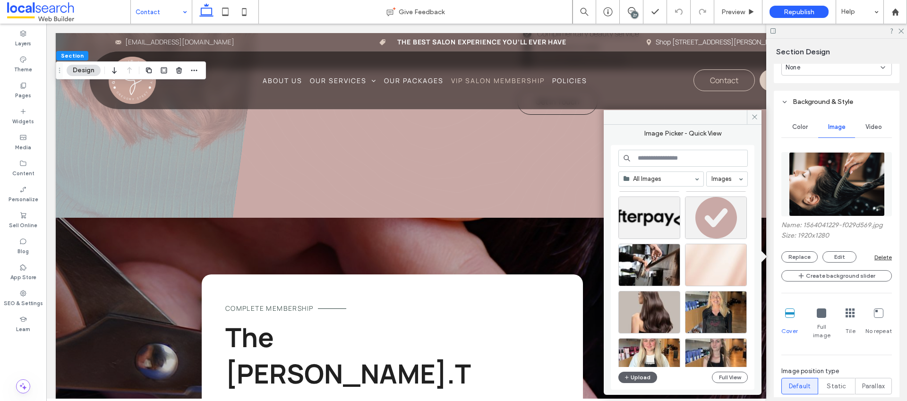
scroll to position [4628, 0]
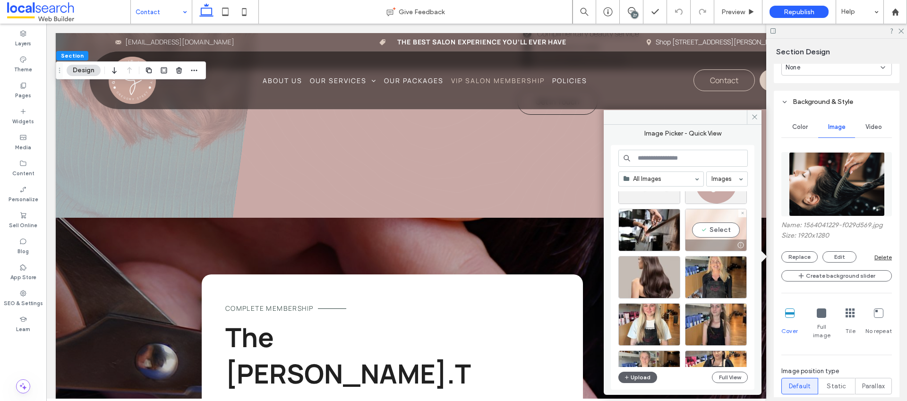
click at [721, 228] on div "Select" at bounding box center [716, 230] width 62 height 43
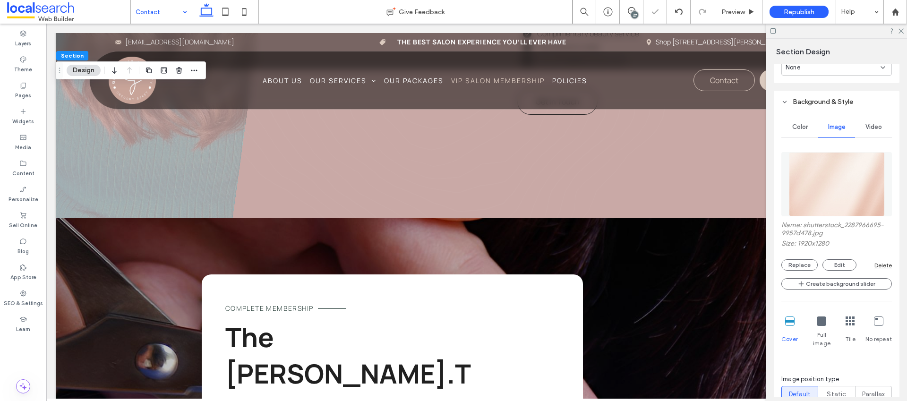
scroll to position [379, 0]
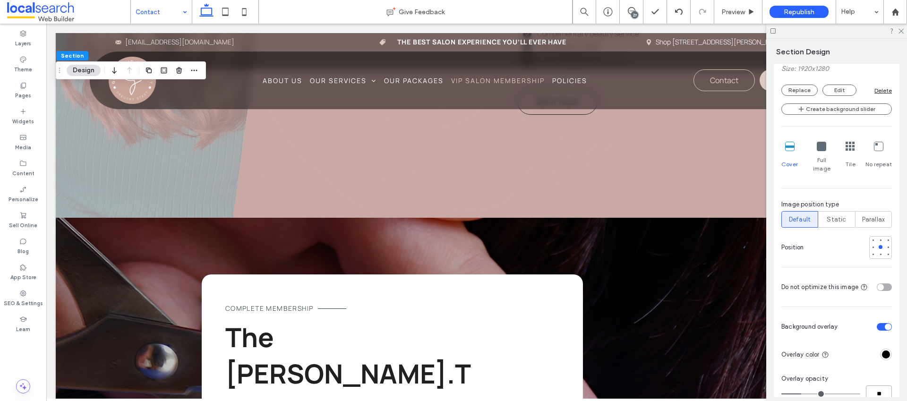
click at [877, 388] on input "**" at bounding box center [879, 394] width 26 height 17
type input "**"
click at [898, 31] on icon at bounding box center [901, 30] width 6 height 6
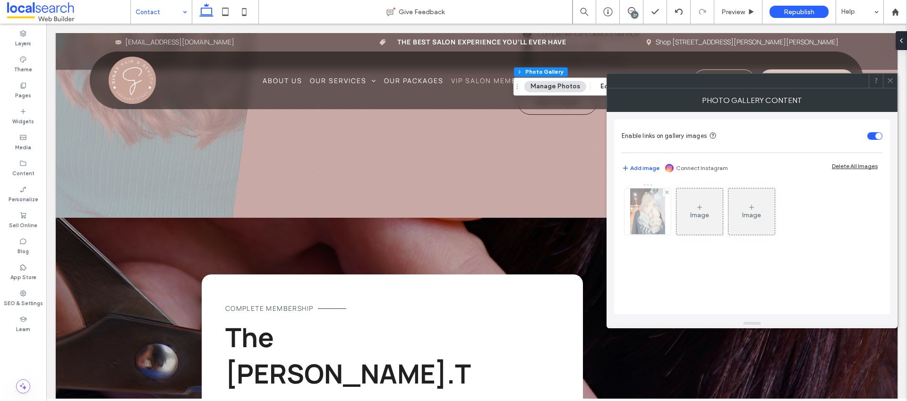
click at [652, 209] on img at bounding box center [647, 212] width 35 height 46
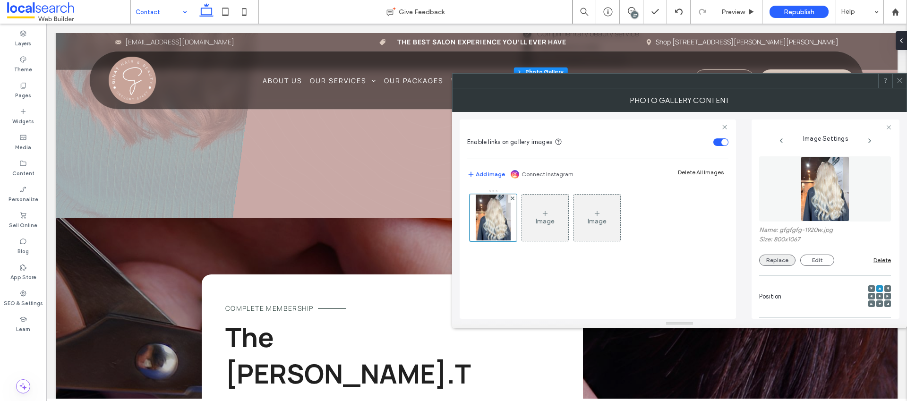
click at [771, 261] on button "Replace" at bounding box center [777, 260] width 36 height 11
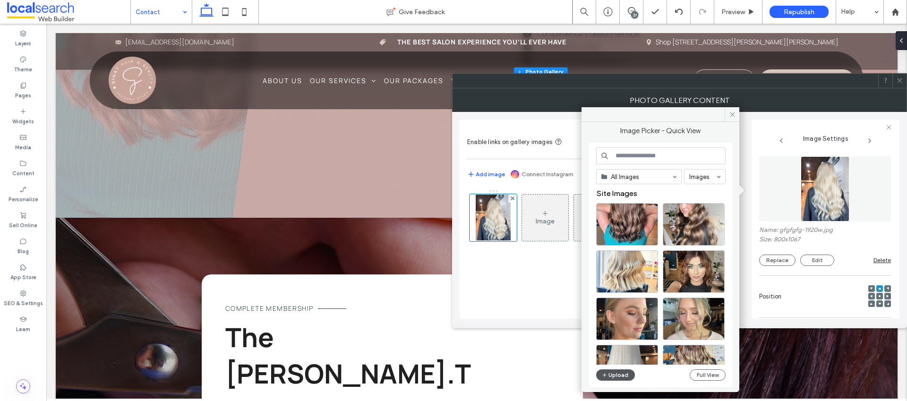
click at [611, 376] on button "Upload" at bounding box center [615, 375] width 39 height 11
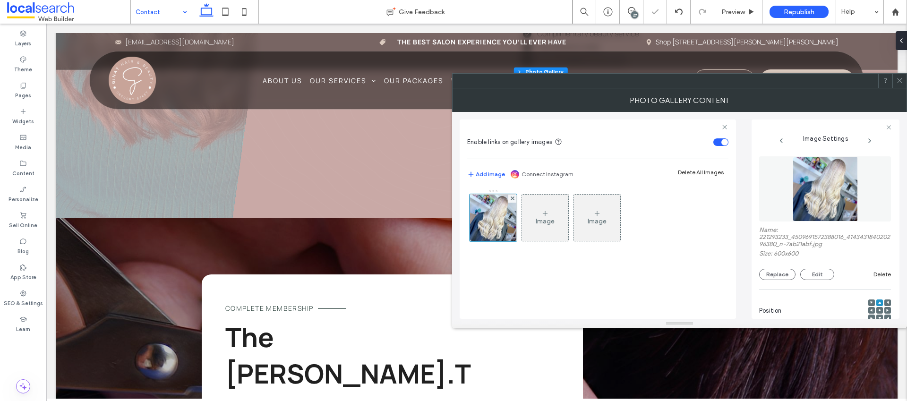
click at [898, 79] on icon at bounding box center [899, 80] width 7 height 7
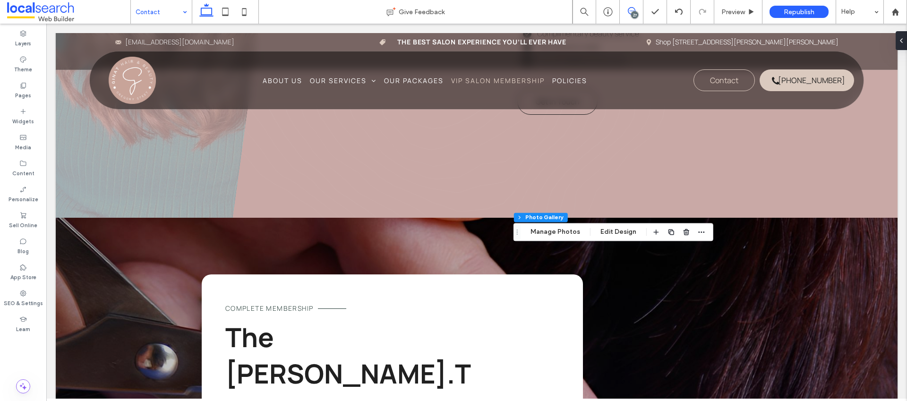
click at [632, 10] on icon at bounding box center [632, 11] width 8 height 8
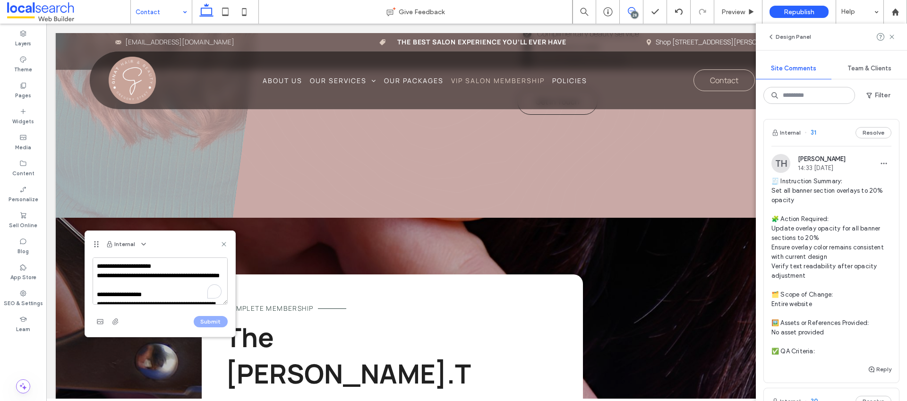
scroll to position [155, 0]
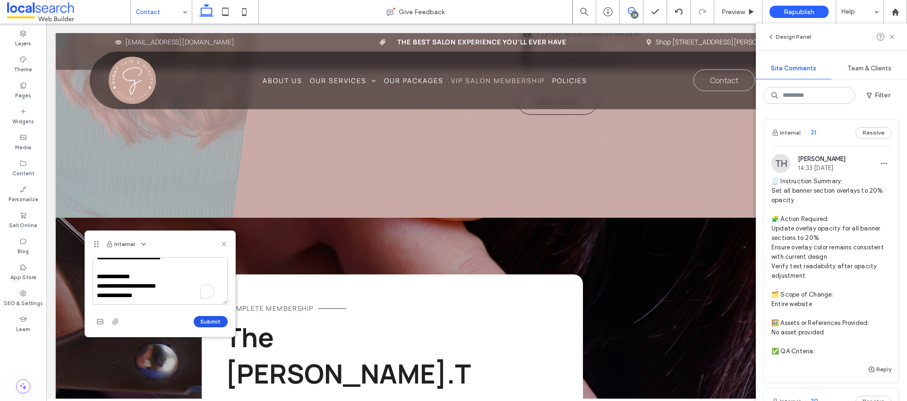
type textarea "**********"
click at [206, 319] on button "Submit" at bounding box center [211, 321] width 34 height 11
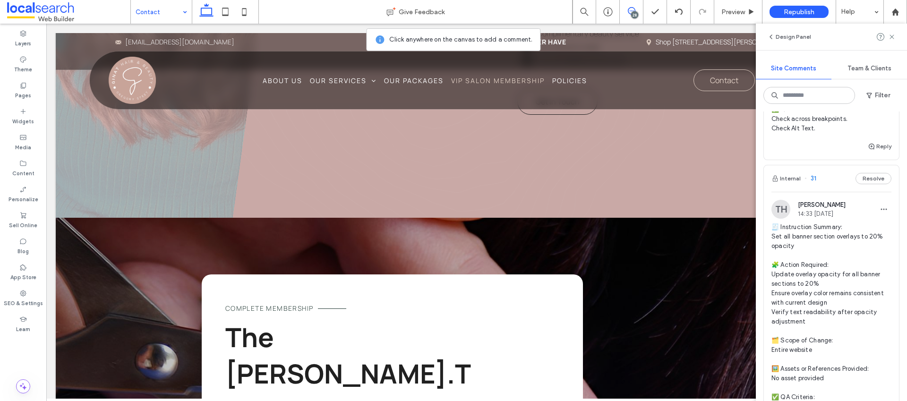
scroll to position [578, 0]
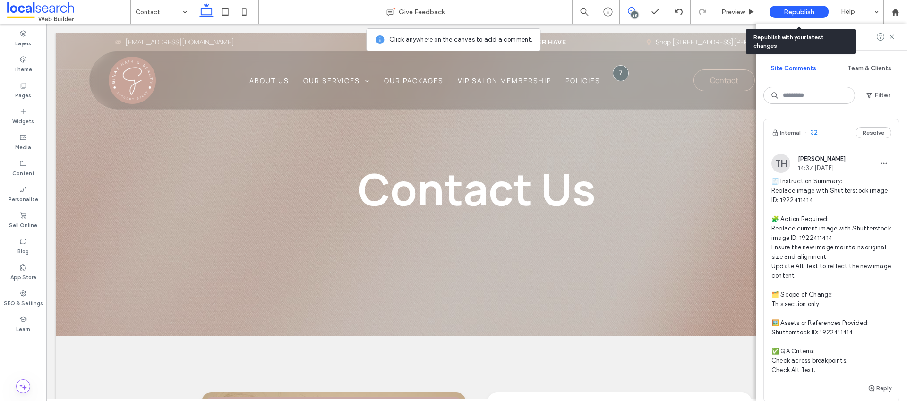
click at [799, 13] on span "Republish" at bounding box center [799, 12] width 31 height 8
